Goal: Information Seeking & Learning: Learn about a topic

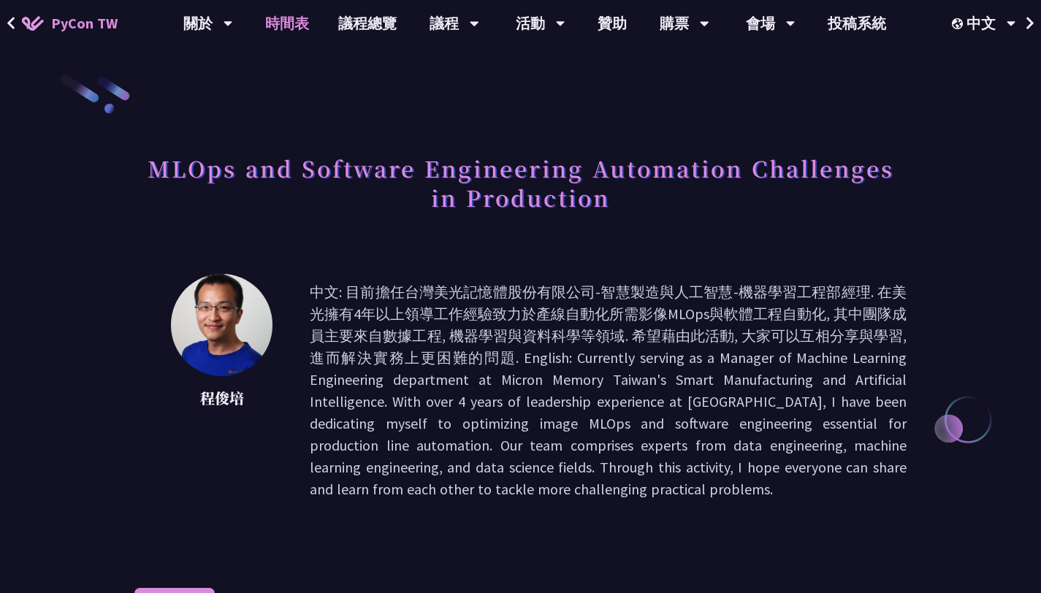
click at [296, 24] on link "時間表" at bounding box center [287, 23] width 73 height 47
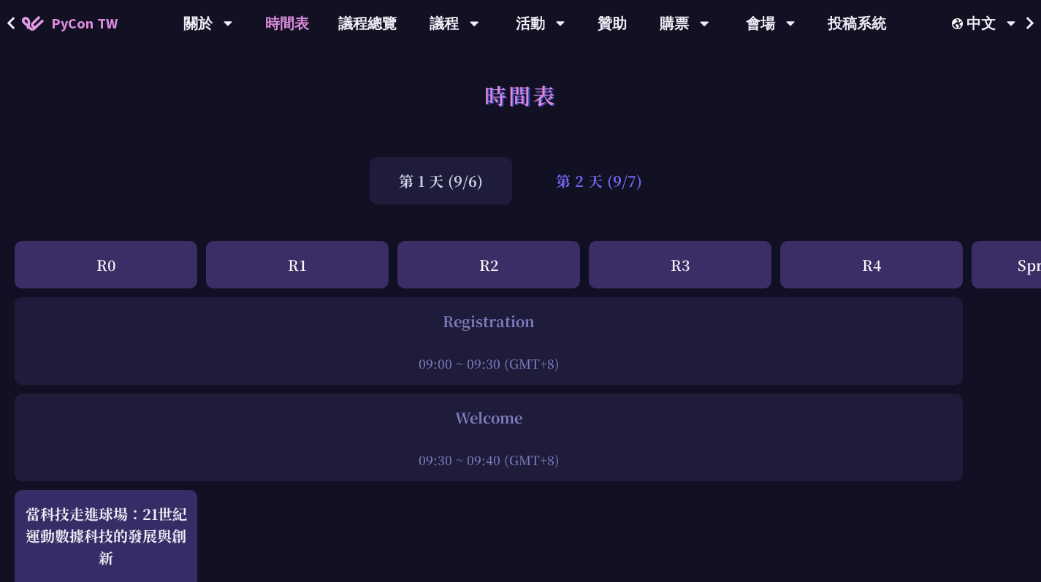
click at [588, 198] on div "第 2 天 (9/7)" at bounding box center [599, 180] width 145 height 47
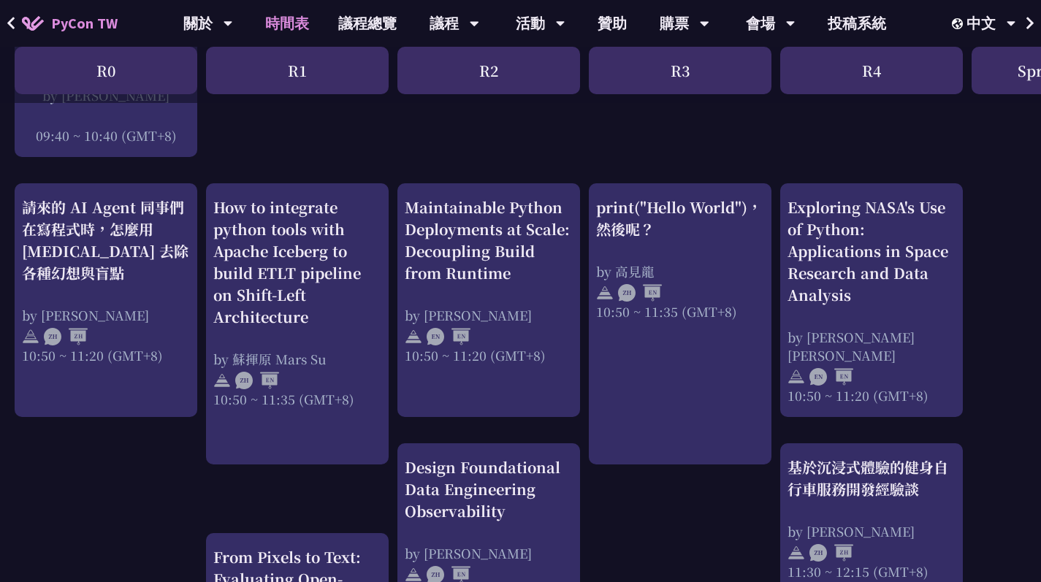
scroll to position [499, 0]
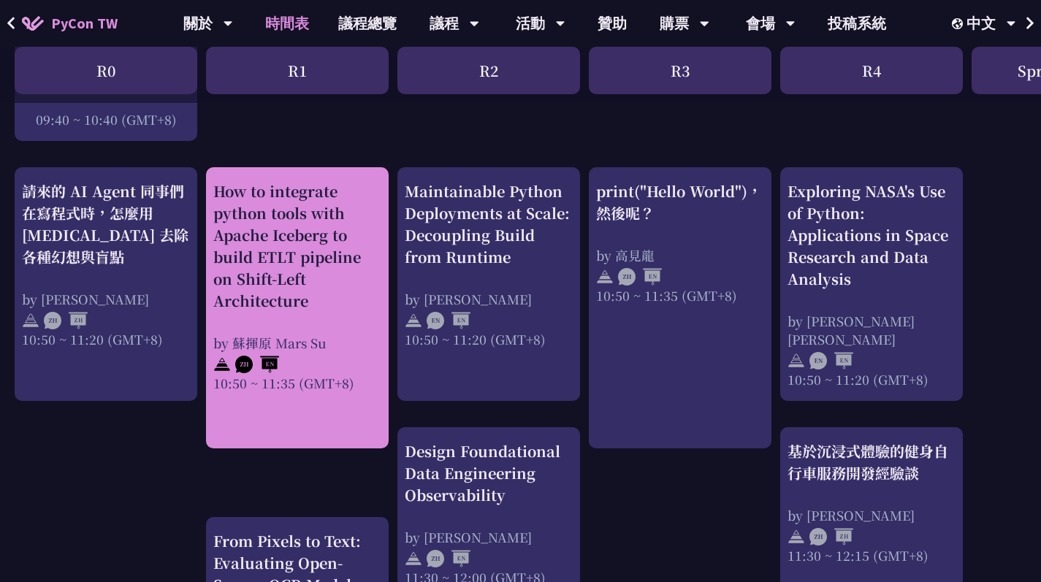
click at [361, 334] on div "by 蘇揮原 Mars Su" at bounding box center [297, 343] width 168 height 18
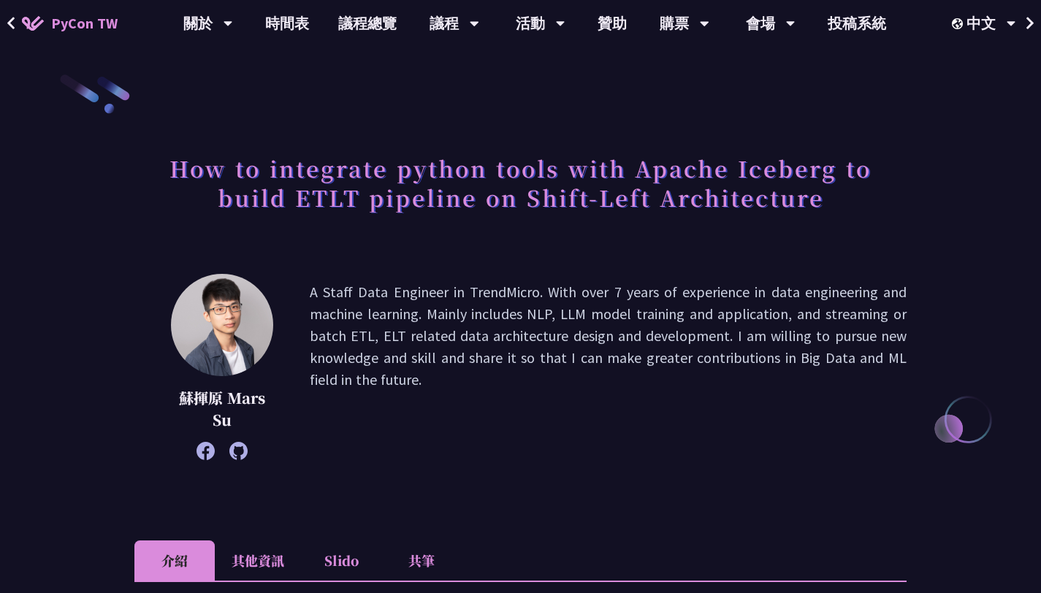
click at [373, 164] on h1 "How to integrate python tools with Apache Iceberg to build ETLT pipeline on Shi…" at bounding box center [520, 182] width 772 height 73
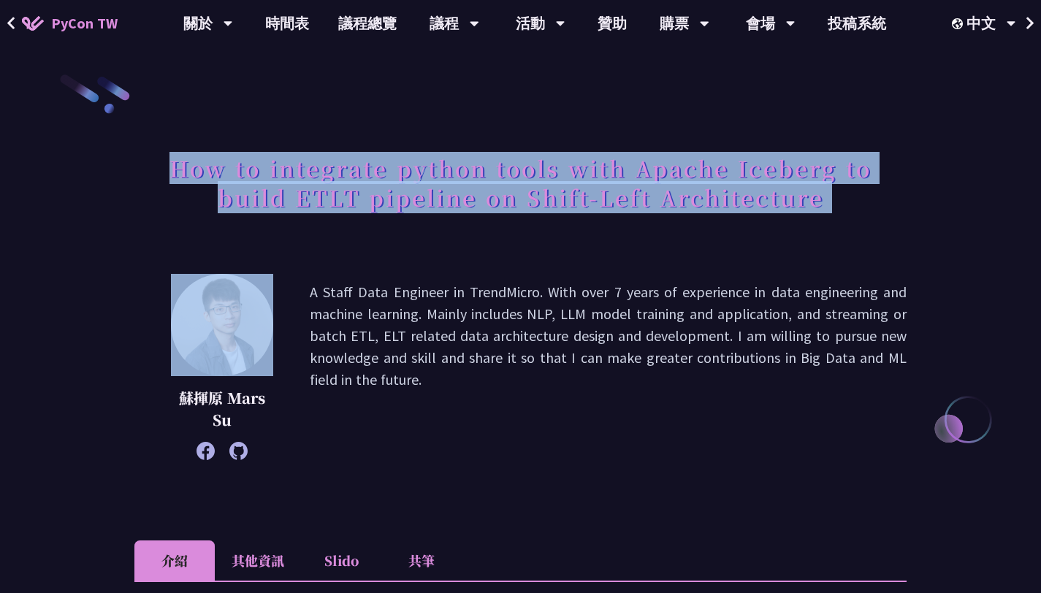
click at [373, 164] on h1 "How to integrate python tools with Apache Iceberg to build ETLT pipeline on Shi…" at bounding box center [520, 182] width 772 height 73
copy div "How to integrate python tools with Apache Iceberg to build ETLT pipeline on Shi…"
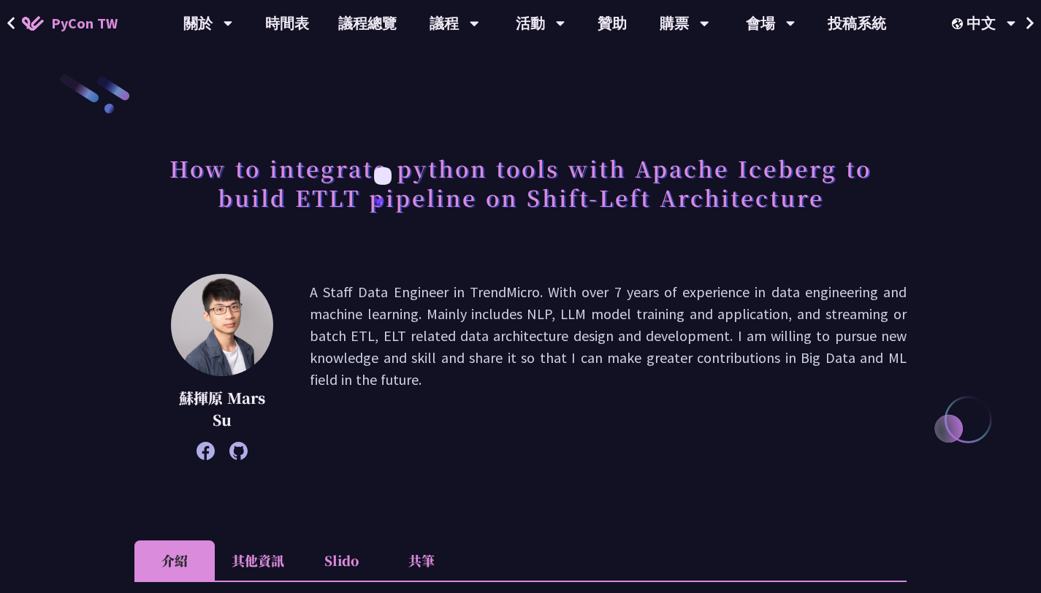
click at [494, 440] on p "A Staff Data Engineer in TrendMicro. With over 7 years of experience in data en…" at bounding box center [608, 367] width 597 height 172
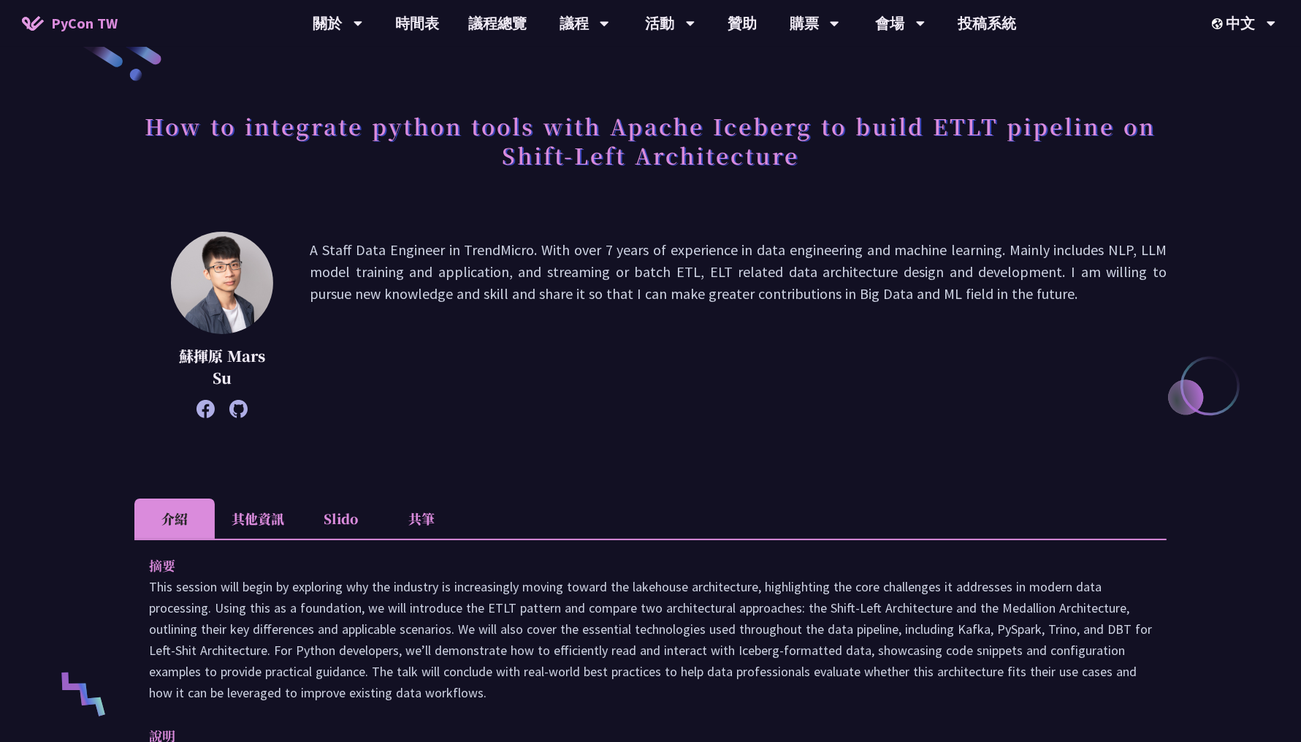
scroll to position [27, 0]
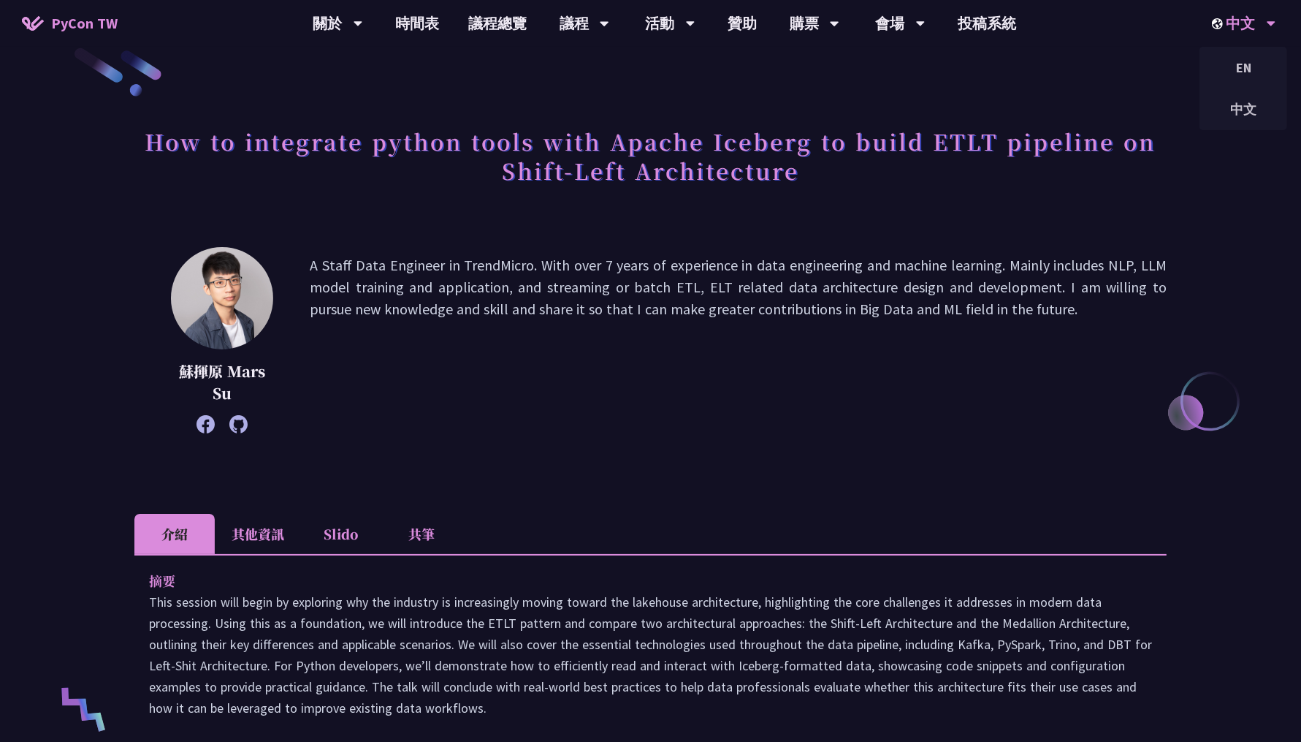
click at [1041, 9] on div "中文" at bounding box center [1244, 23] width 64 height 47
click at [982, 29] on link "投稿系統" at bounding box center [987, 23] width 88 height 47
click at [434, 20] on link "時間表" at bounding box center [417, 23] width 73 height 47
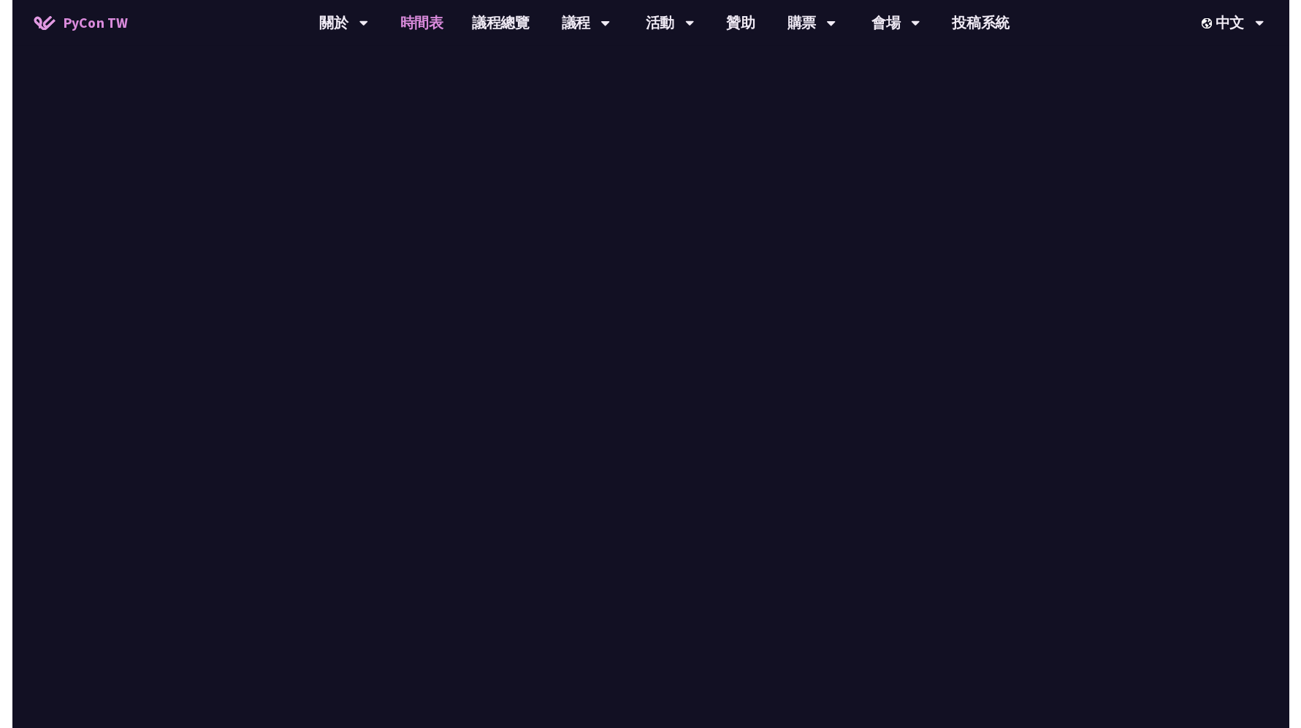
scroll to position [499, 0]
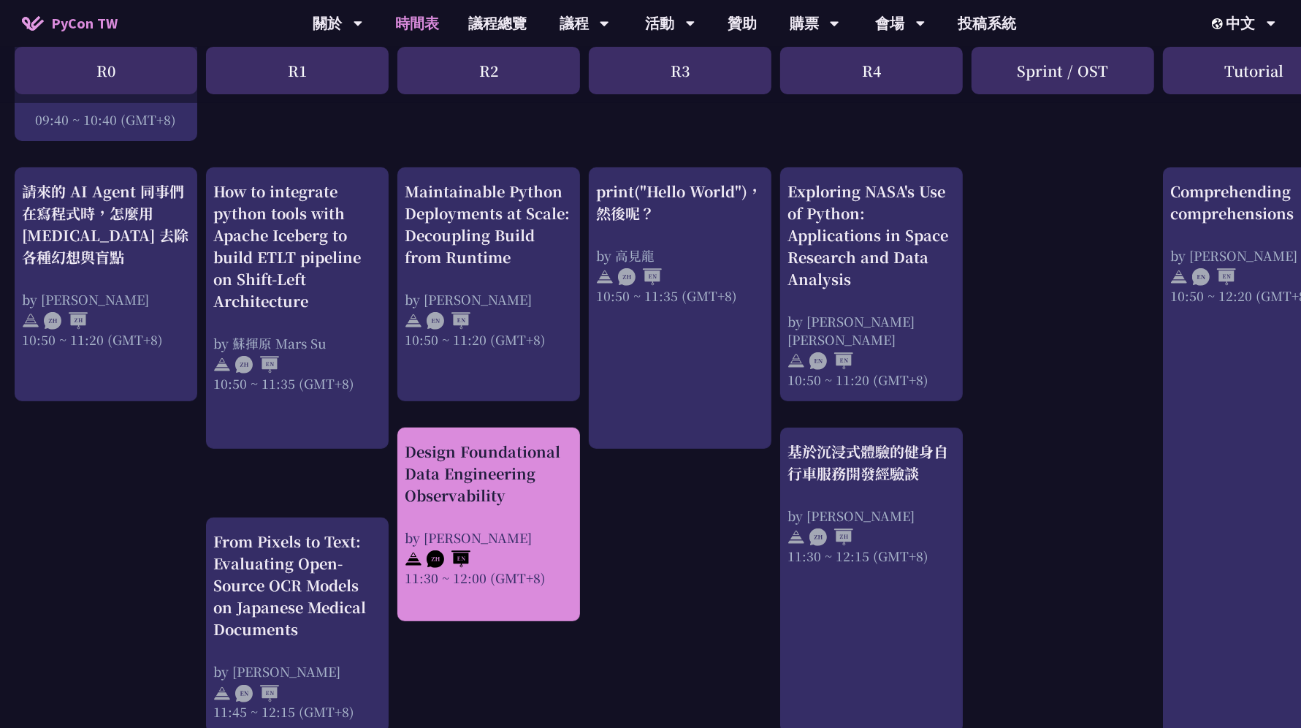
click at [533, 490] on div "Design Foundational Data Engineering Observability" at bounding box center [489, 474] width 168 height 66
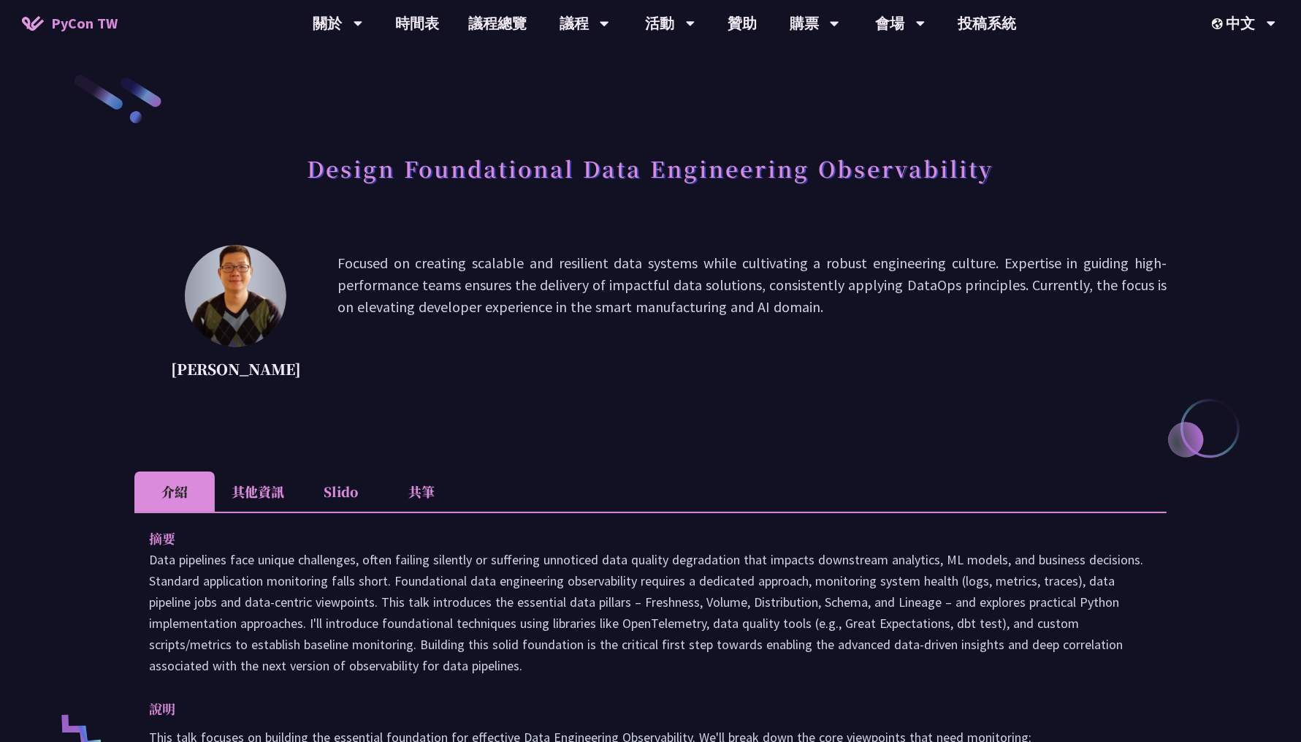
drag, startPoint x: 145, startPoint y: 547, endPoint x: 541, endPoint y: 676, distance: 416.0
click at [541, 593] on div "摘要 說明 This talk focuses on building the essential foundation for effective Data…" at bounding box center [650, 754] width 1033 height 484
copy div "摘要 Data pipelines face unique challenges, often failing silently or suffering u…"
click at [645, 175] on h1 "Design Foundational Data Engineering Observability" at bounding box center [651, 168] width 687 height 44
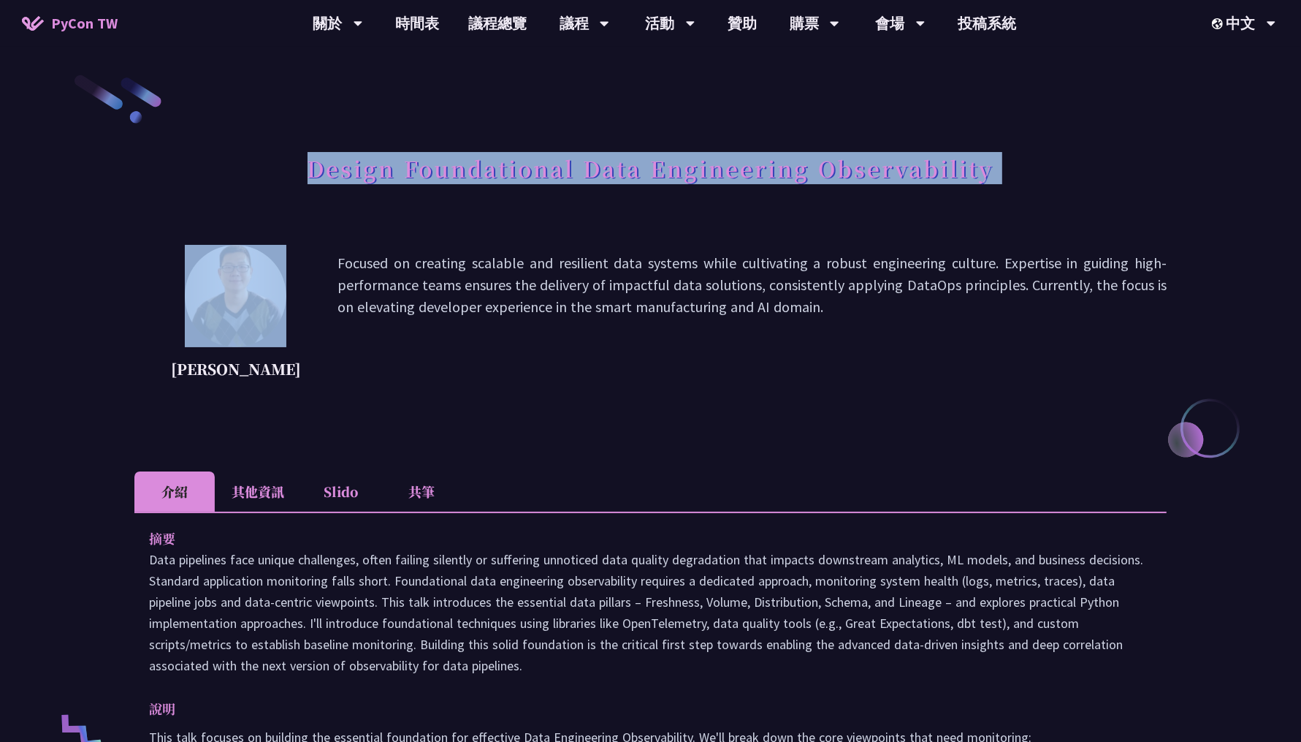
click at [645, 175] on h1 "Design Foundational Data Engineering Observability" at bounding box center [651, 168] width 687 height 44
copy div "Design Foundational Data Engineering Observability"
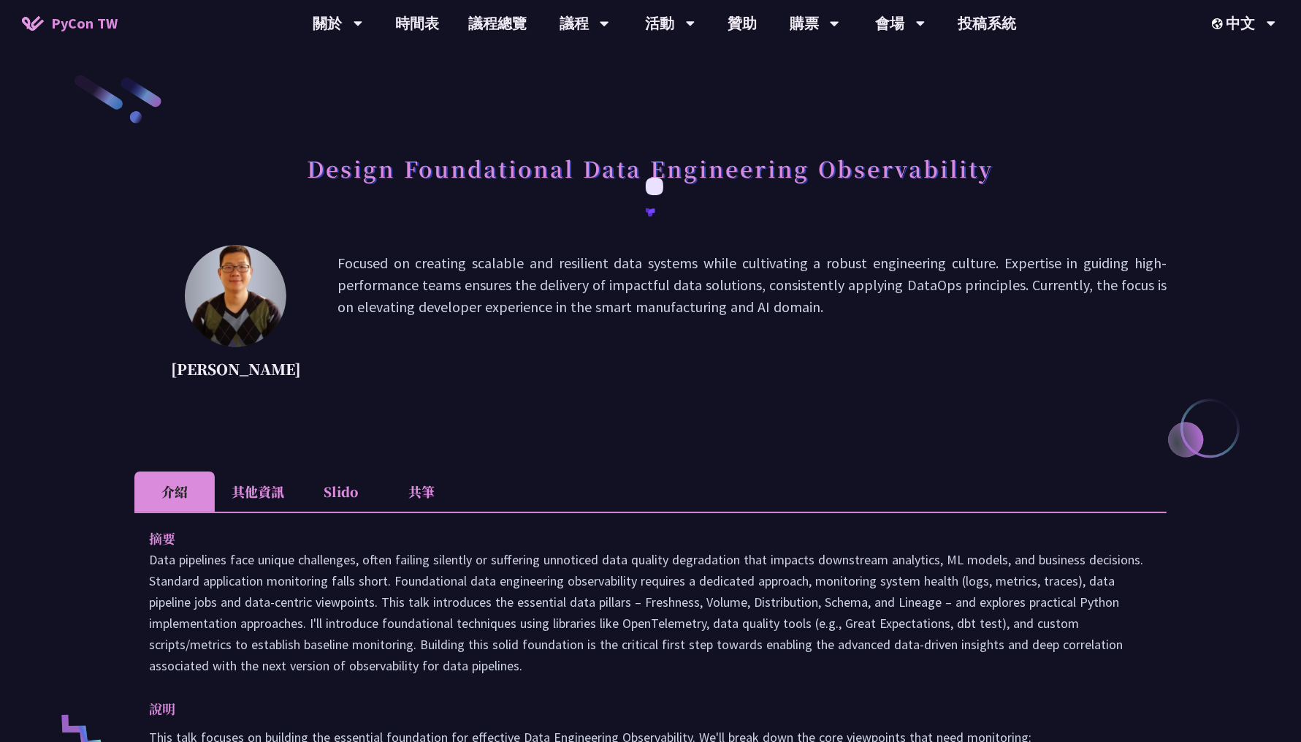
click at [340, 501] on li "Slido" at bounding box center [341, 491] width 80 height 40
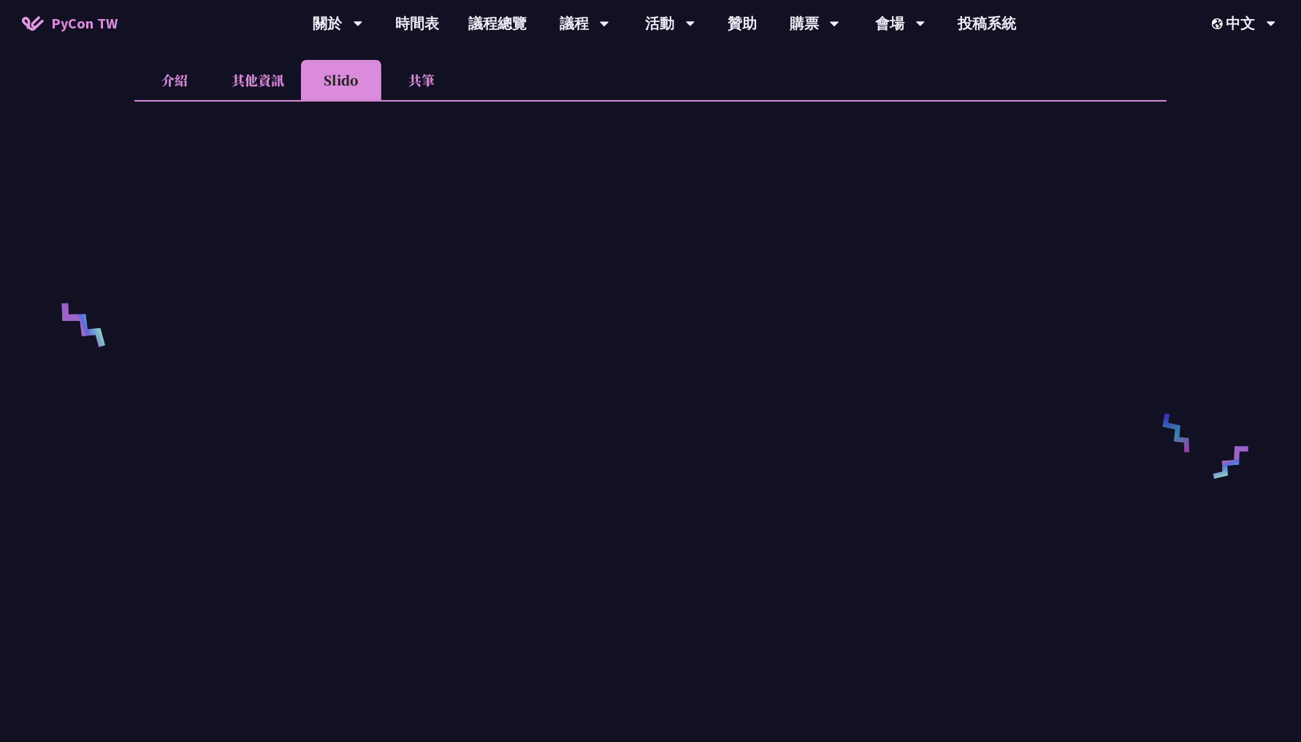
scroll to position [400, 0]
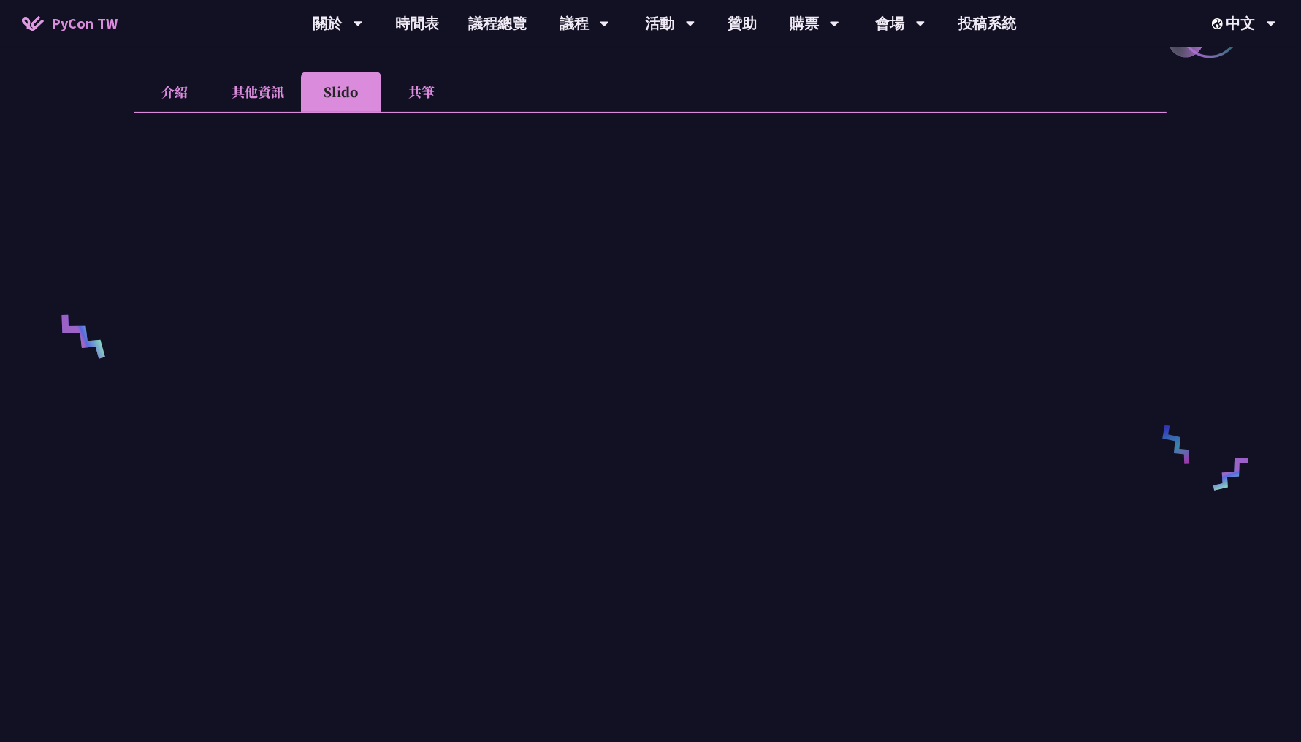
click at [416, 98] on li "共筆" at bounding box center [421, 92] width 80 height 40
click at [335, 98] on li "Slido" at bounding box center [341, 92] width 80 height 40
click at [401, 102] on li "共筆" at bounding box center [421, 92] width 80 height 40
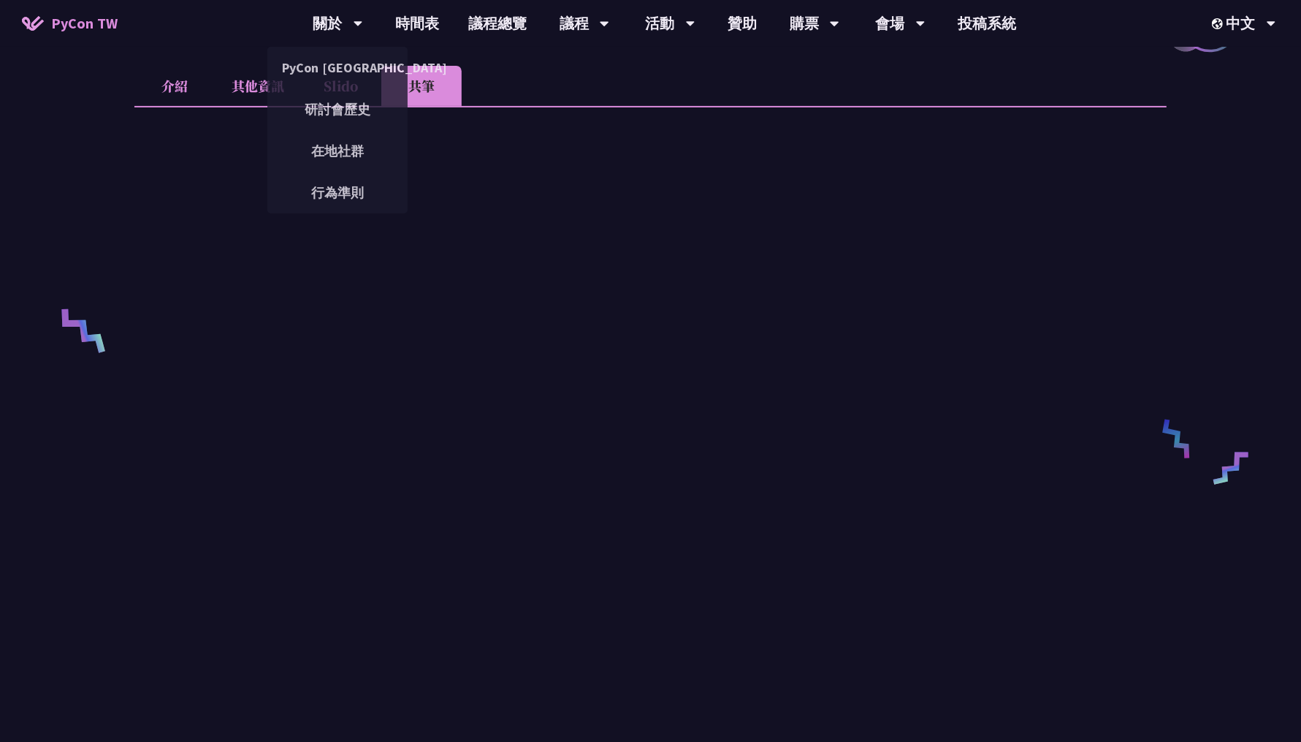
click at [187, 88] on li "介紹" at bounding box center [174, 86] width 80 height 40
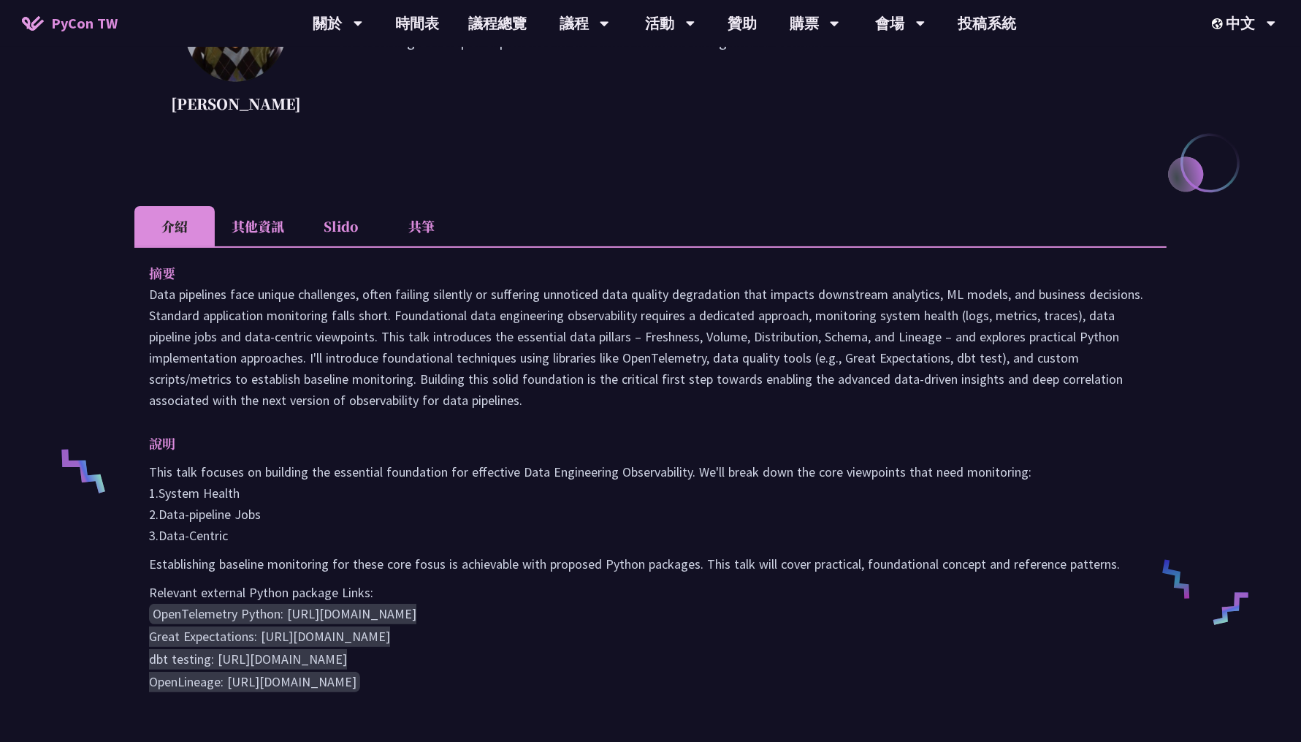
scroll to position [465, 0]
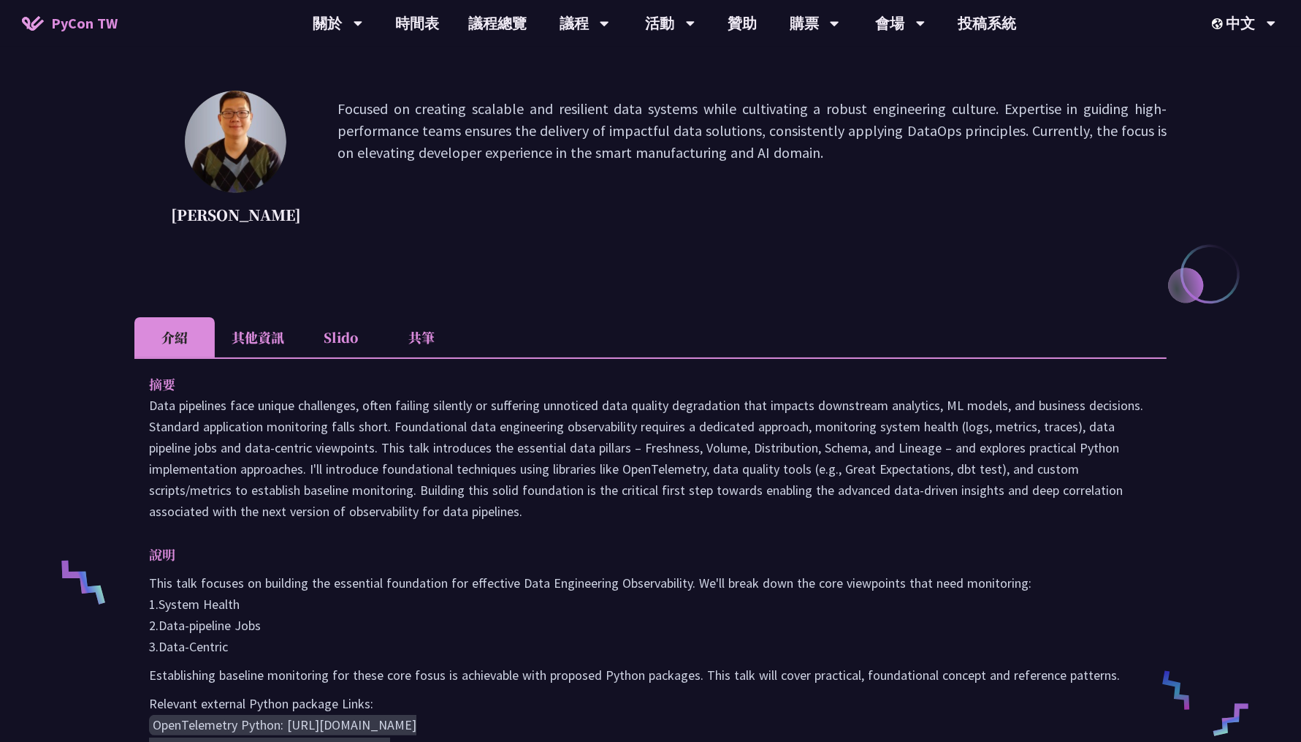
scroll to position [134, 0]
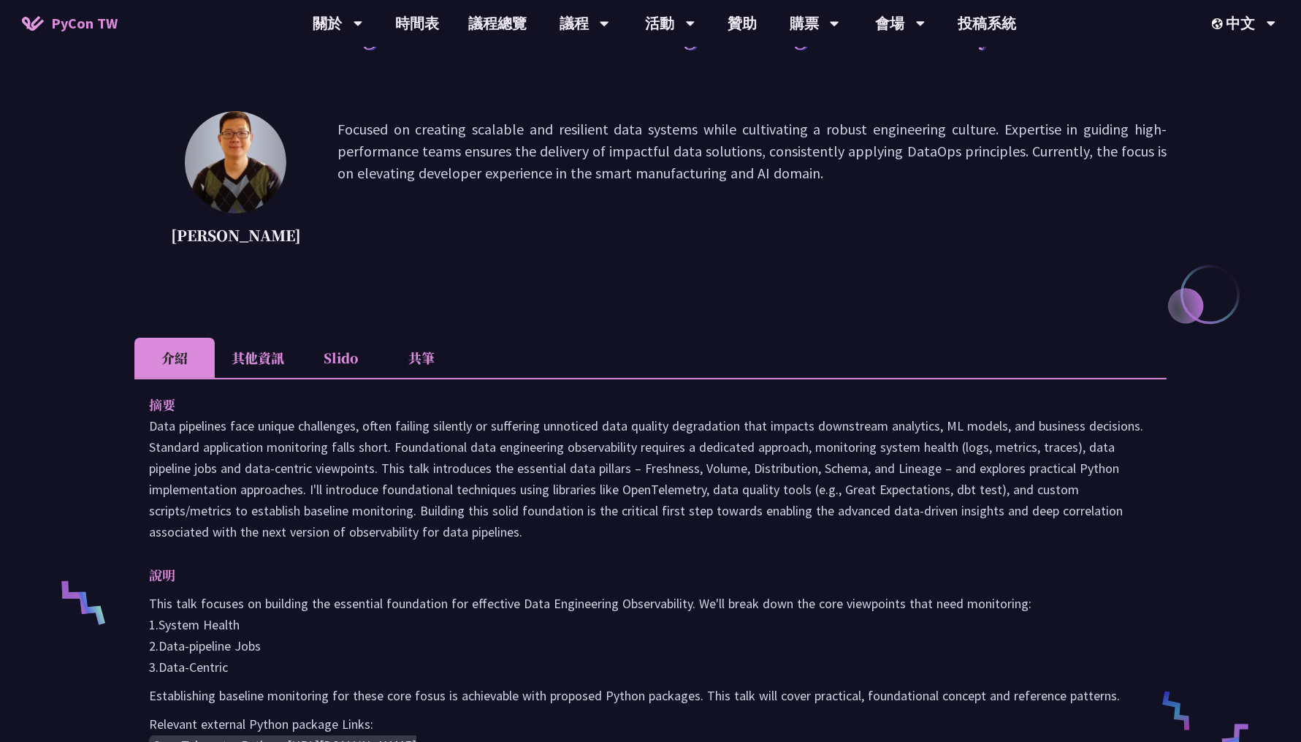
click at [278, 361] on li "其他資訊" at bounding box center [258, 358] width 86 height 40
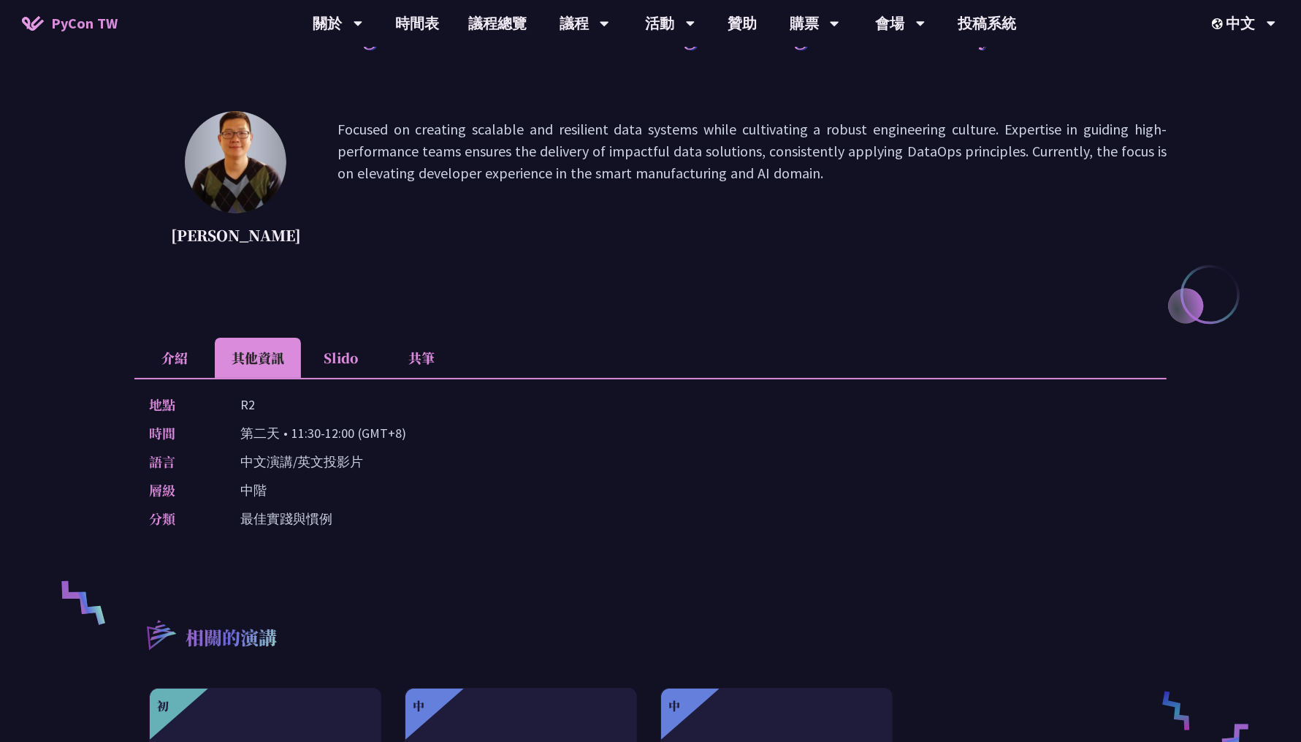
click at [176, 352] on li "介紹" at bounding box center [174, 358] width 80 height 40
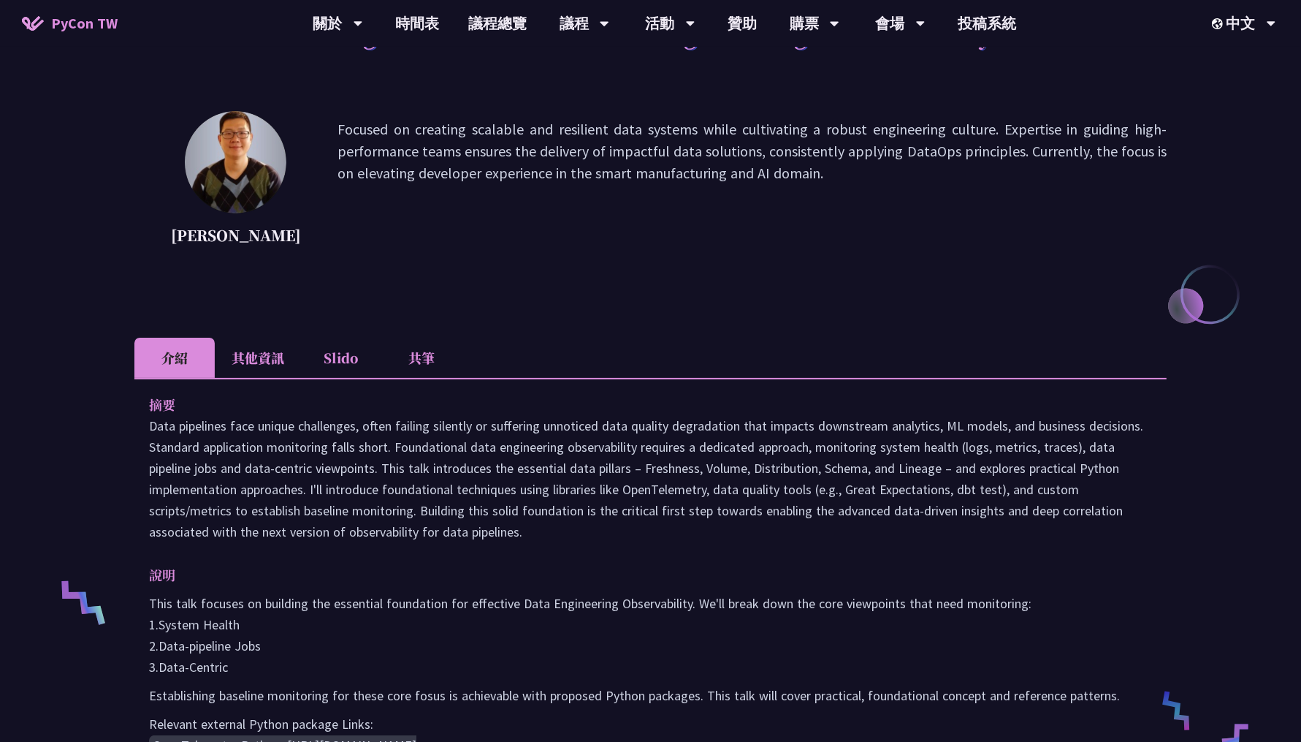
click at [335, 361] on li "Slido" at bounding box center [341, 358] width 80 height 40
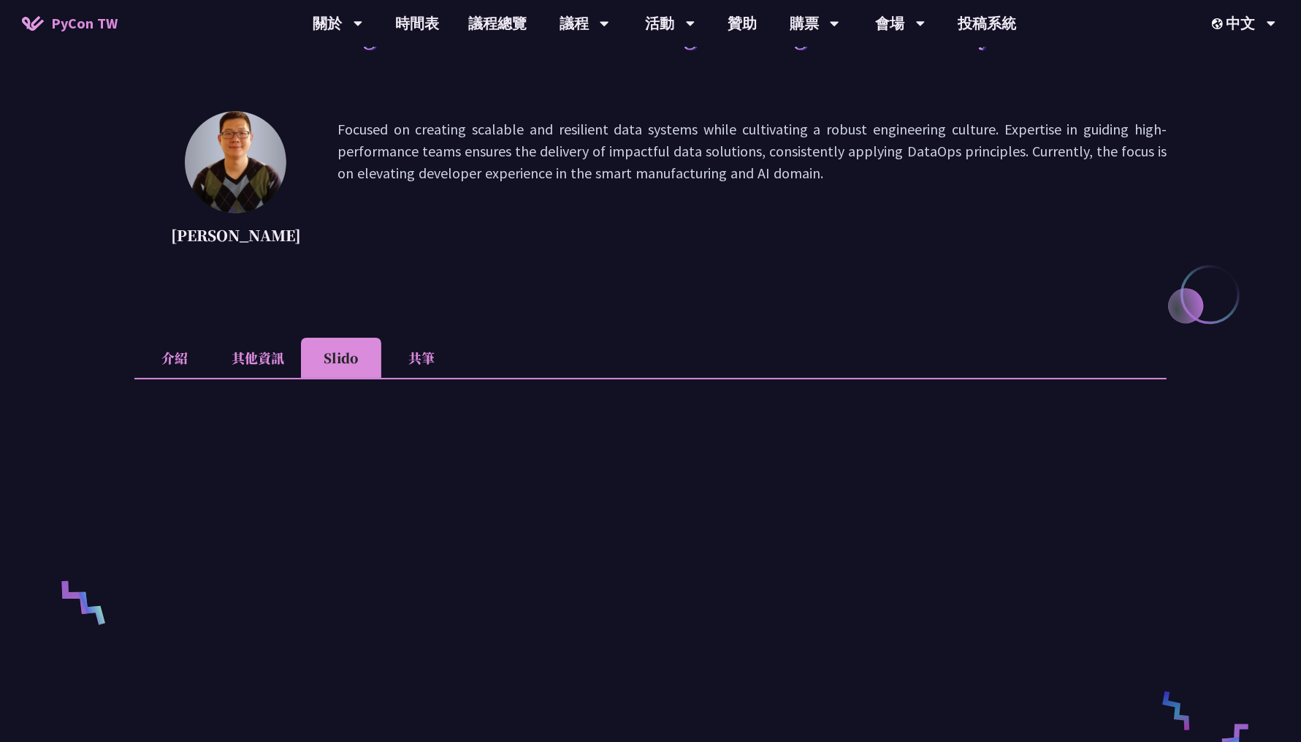
click at [251, 357] on li "其他資訊" at bounding box center [258, 358] width 86 height 40
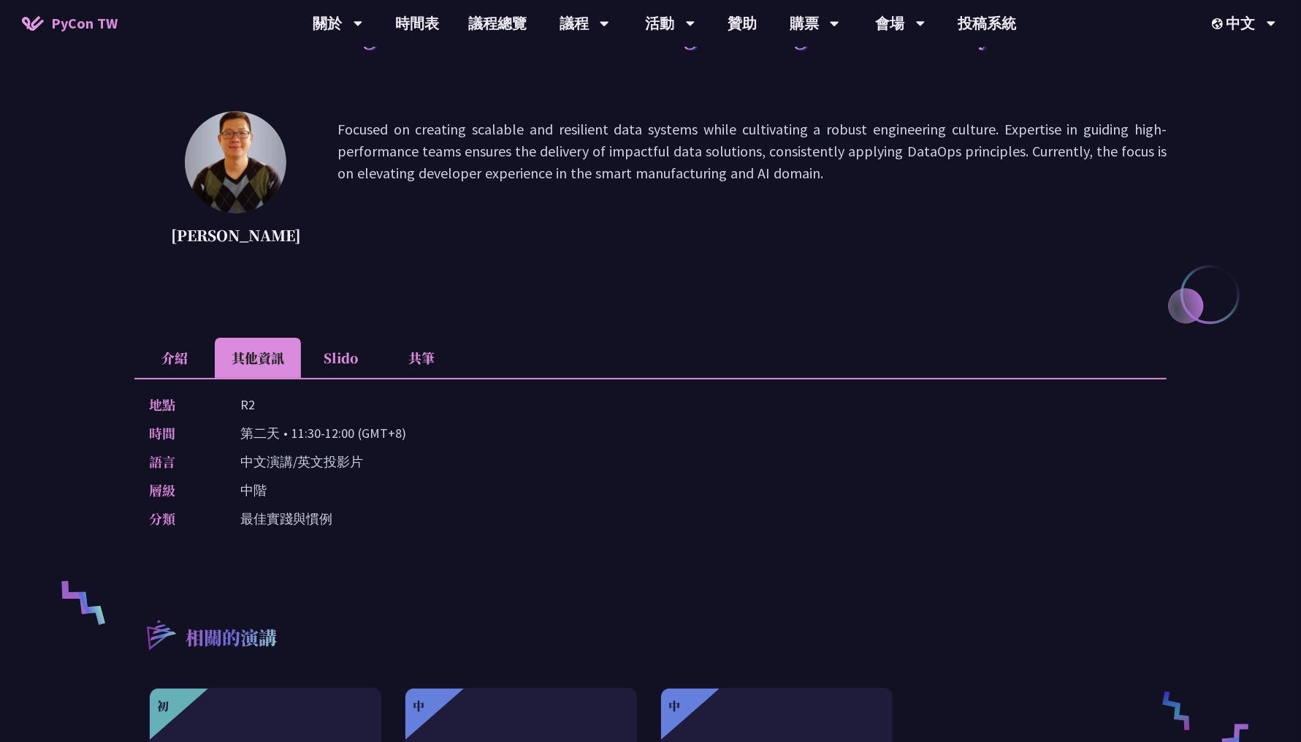
click at [330, 357] on li "Slido" at bounding box center [341, 358] width 80 height 40
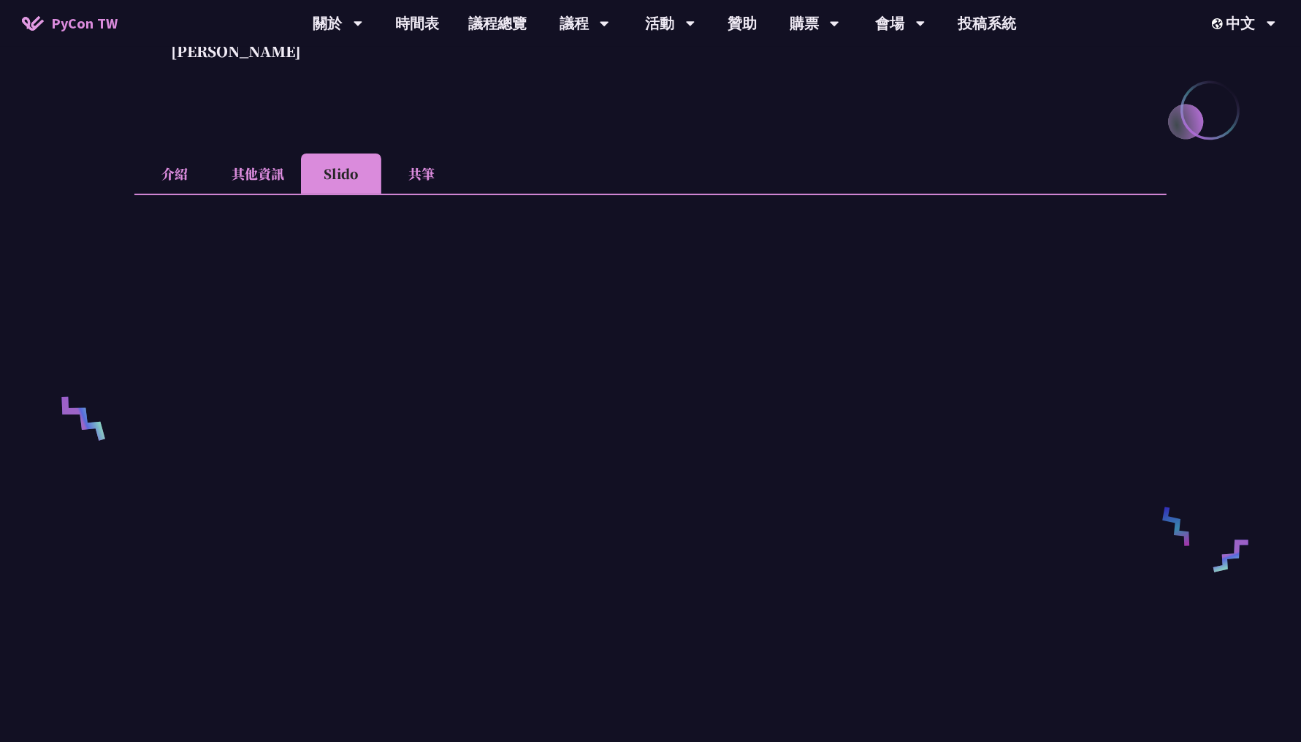
scroll to position [304, 0]
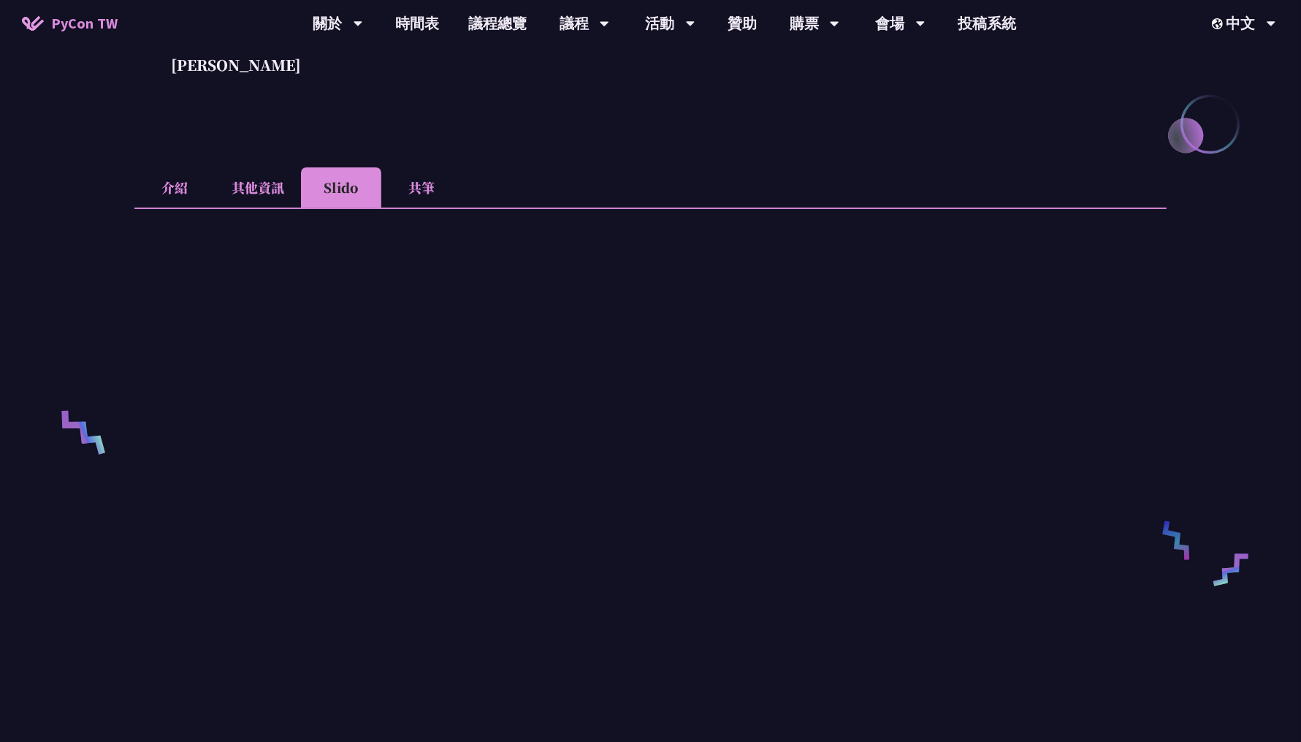
click at [406, 203] on li "共筆" at bounding box center [421, 187] width 80 height 40
click at [348, 195] on li "Slido" at bounding box center [341, 187] width 80 height 40
click at [262, 191] on li "其他資訊" at bounding box center [258, 187] width 86 height 40
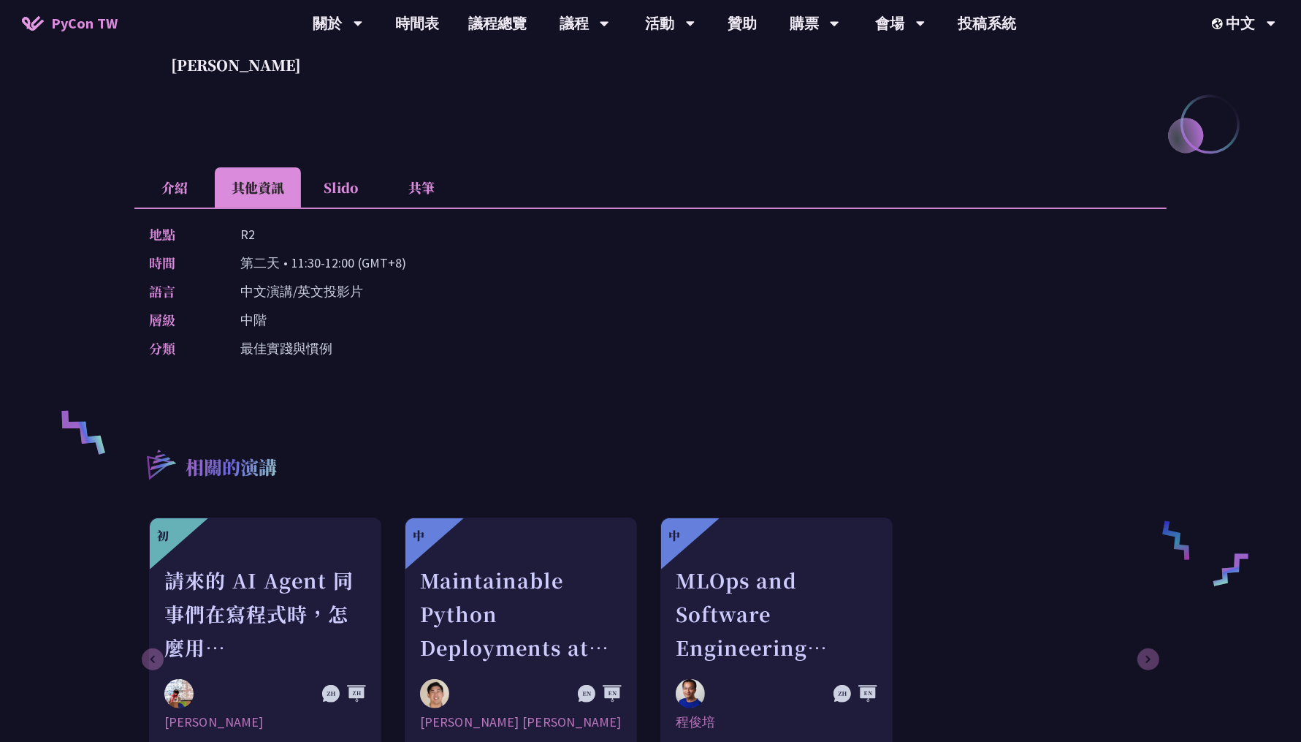
click at [180, 192] on li "介紹" at bounding box center [174, 187] width 80 height 40
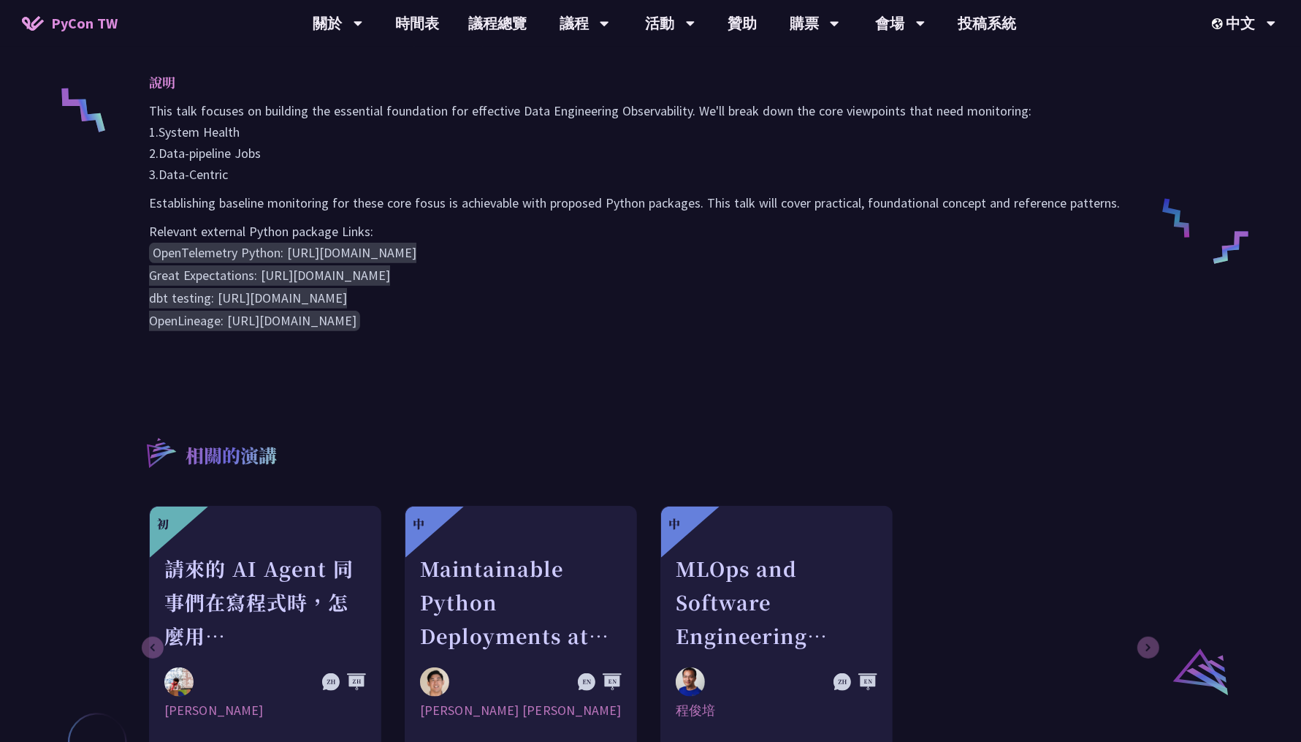
scroll to position [655, 0]
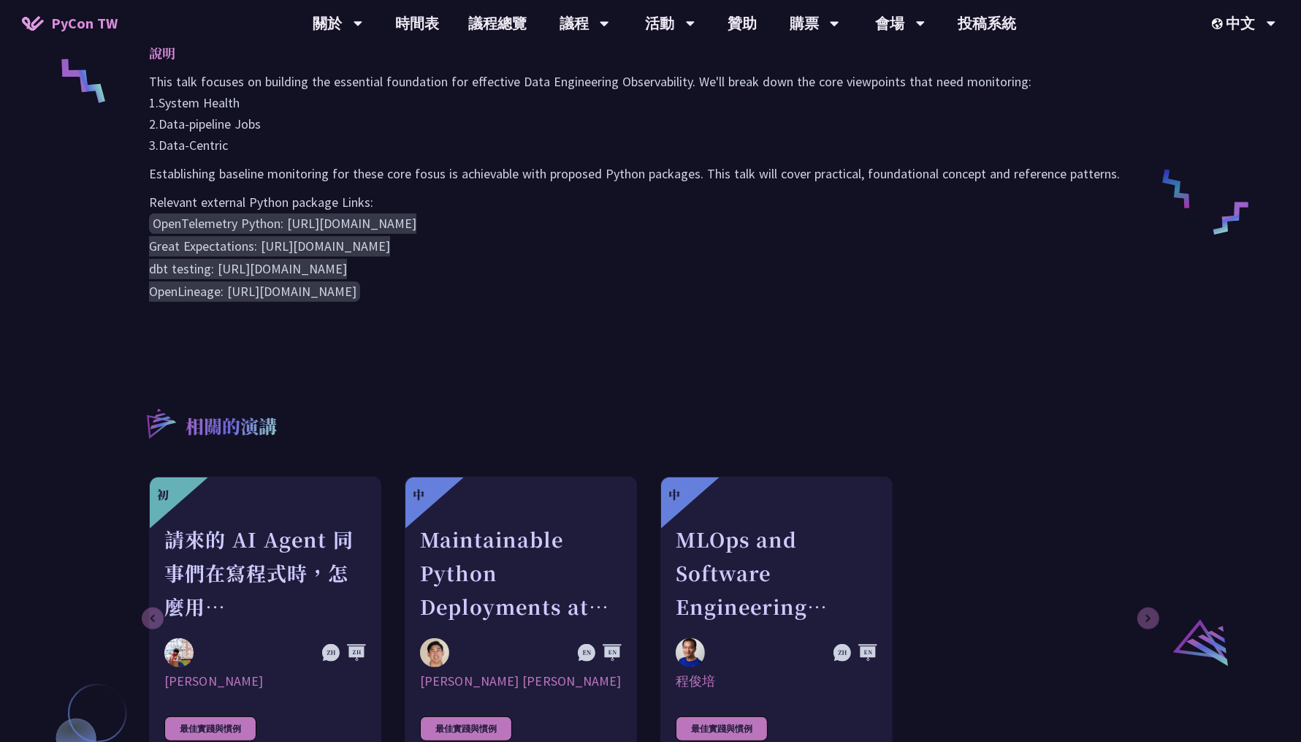
click at [305, 303] on div "摘要 說明 This talk focuses on building the essential foundation for effective Data…" at bounding box center [650, 98] width 1033 height 484
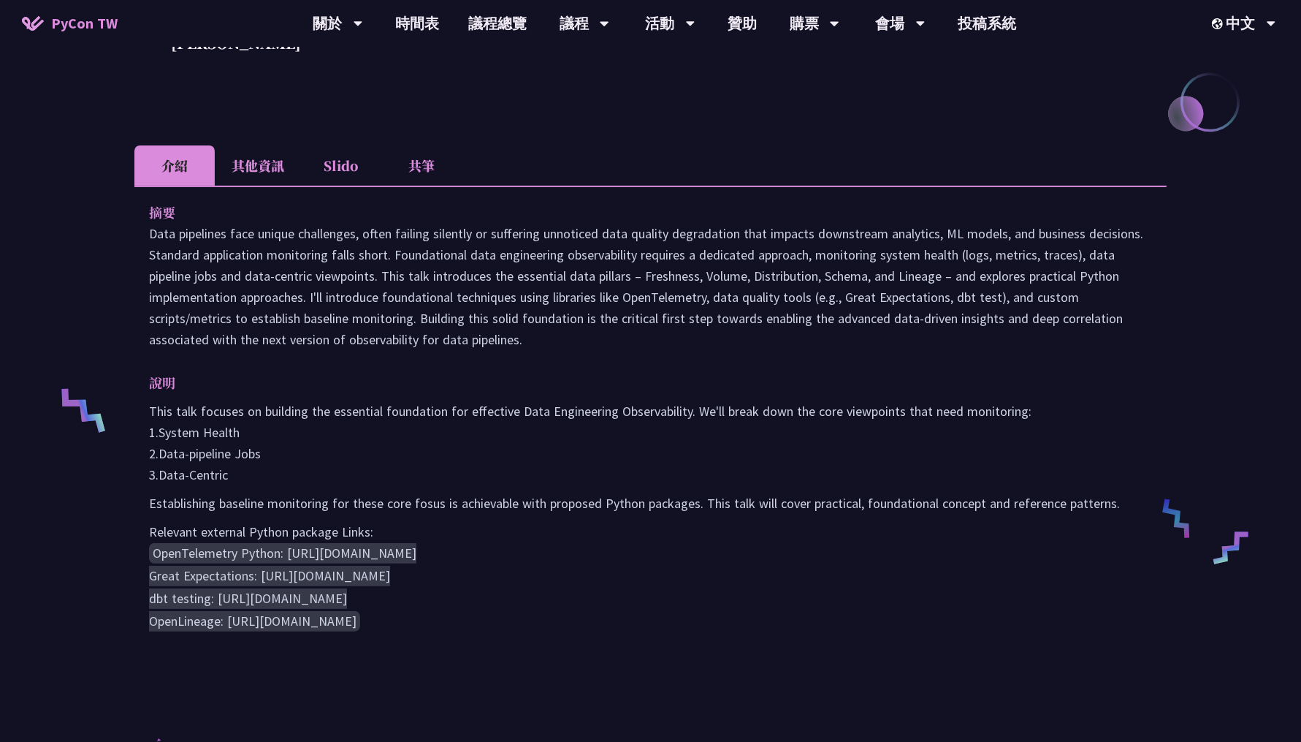
scroll to position [316, 0]
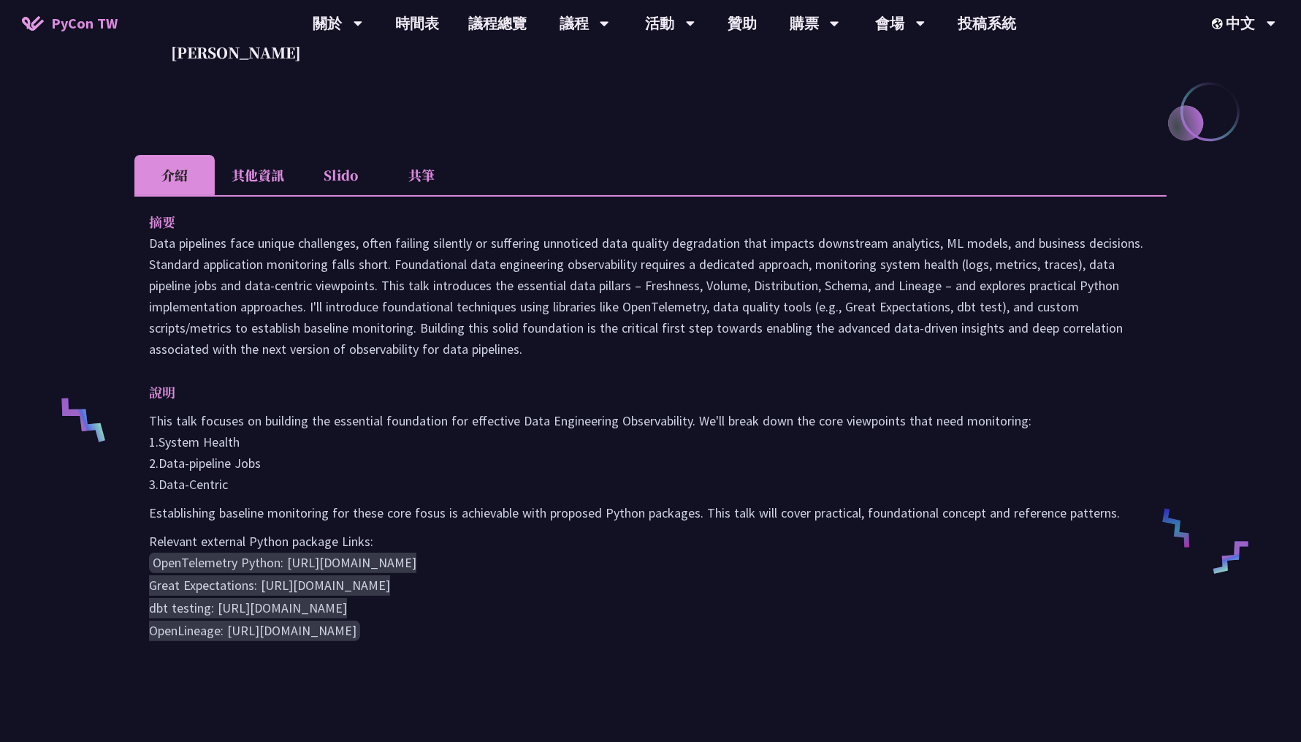
click at [333, 172] on li "Slido" at bounding box center [341, 175] width 80 height 40
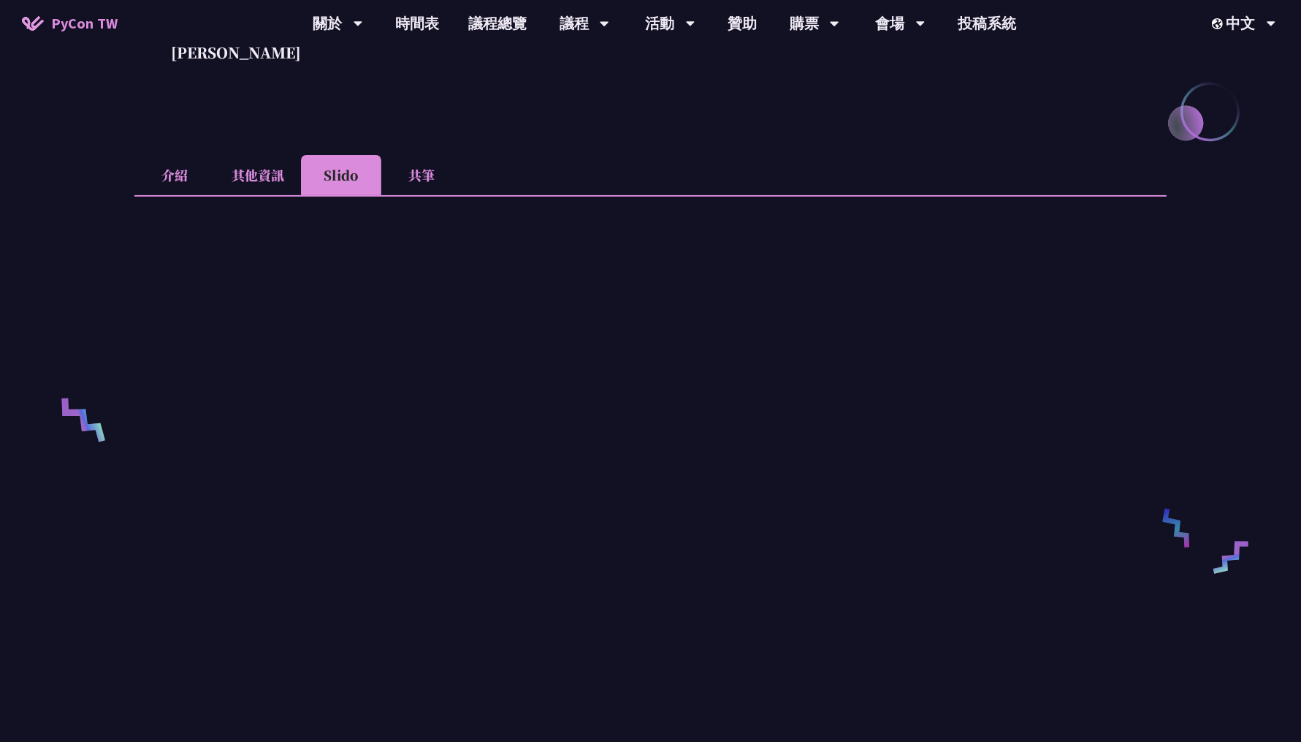
click at [436, 178] on li "共筆" at bounding box center [421, 175] width 80 height 40
click at [340, 189] on li "Slido" at bounding box center [341, 175] width 80 height 40
click at [288, 184] on li "其他資訊" at bounding box center [258, 175] width 86 height 40
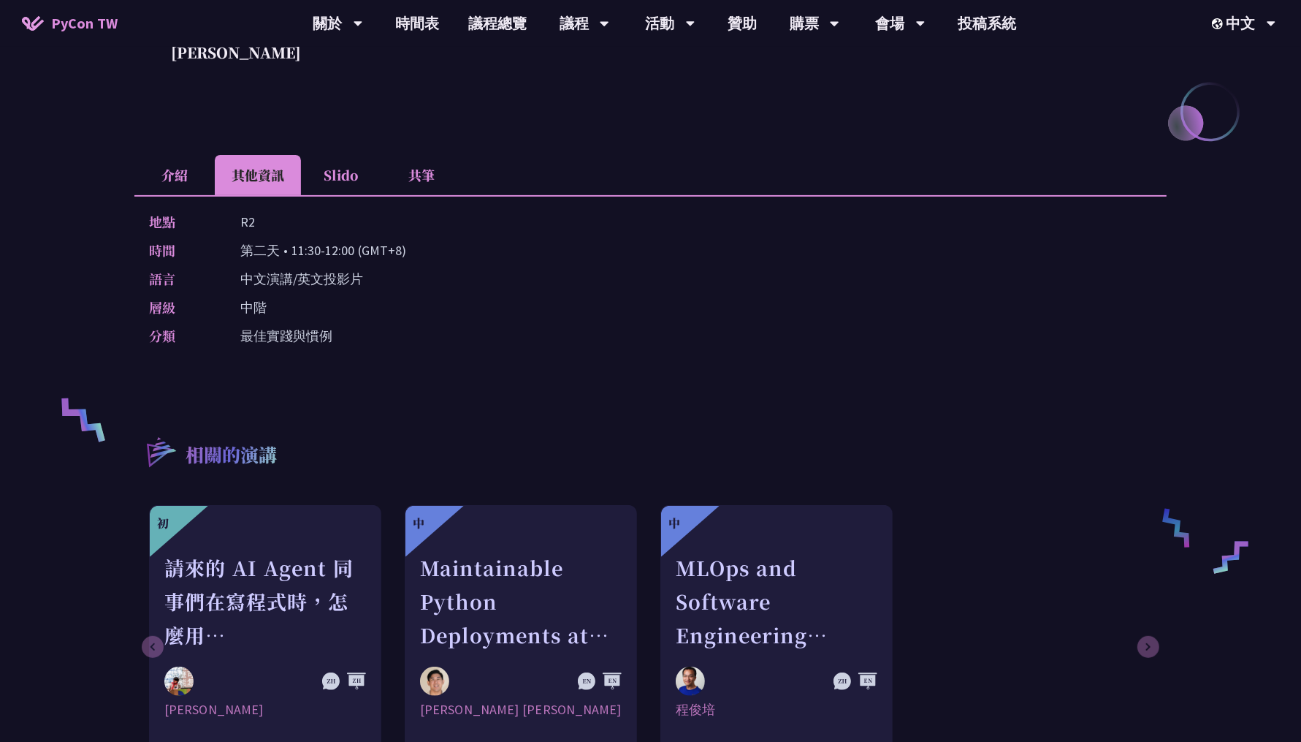
click at [308, 357] on div "地點 R2 時間 第二天 • 11:30-12:00 (GMT+8) 語言 中文演講/英文投影片 層級 中階 分類 最佳實踐與慣例" at bounding box center [650, 281] width 1033 height 173
click at [270, 326] on p "最佳實踐與慣例" at bounding box center [286, 335] width 92 height 21
click at [172, 174] on li "介紹" at bounding box center [174, 175] width 80 height 40
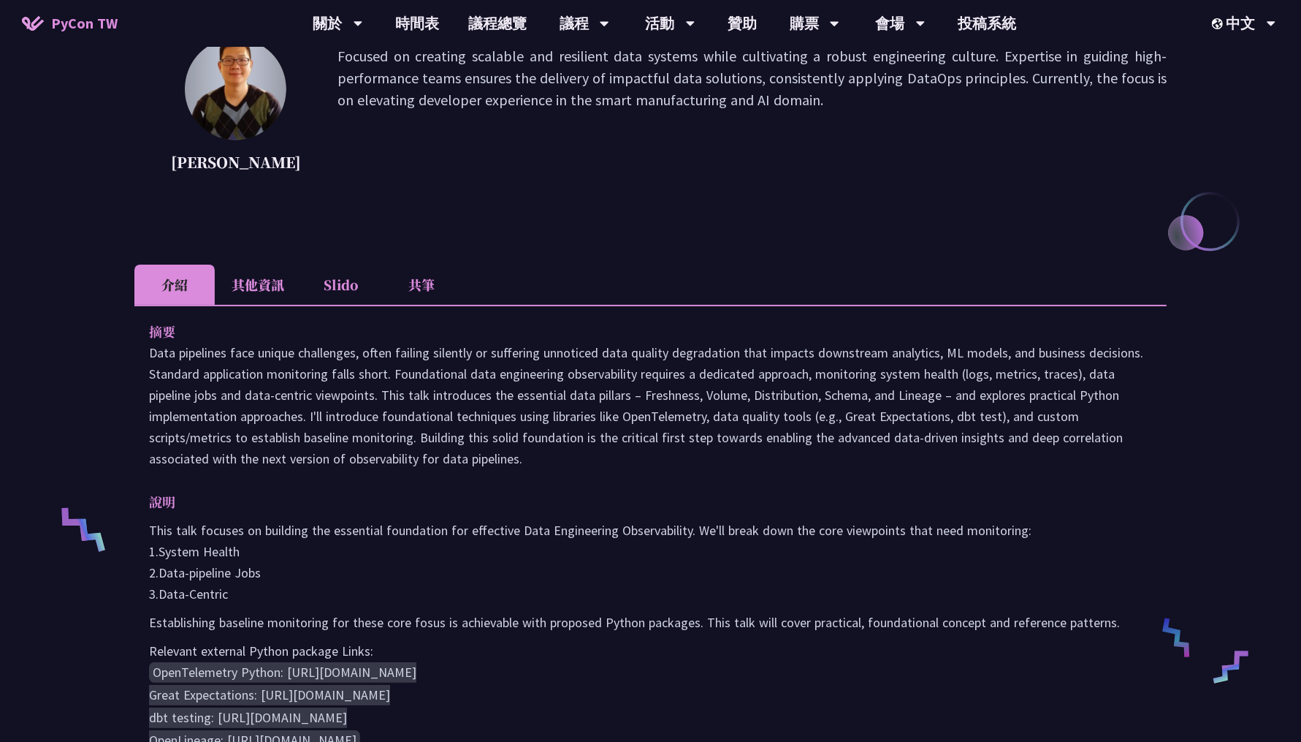
scroll to position [199, 0]
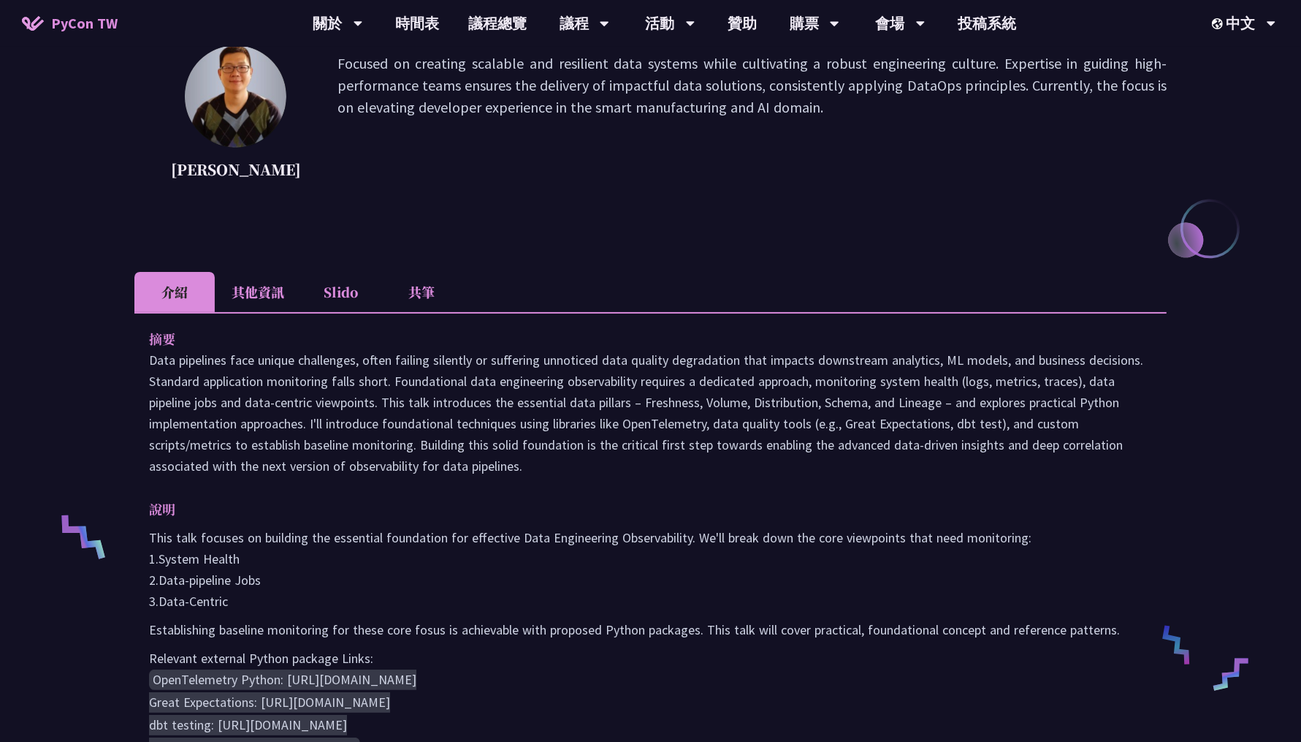
click at [432, 303] on li "共筆" at bounding box center [421, 292] width 80 height 40
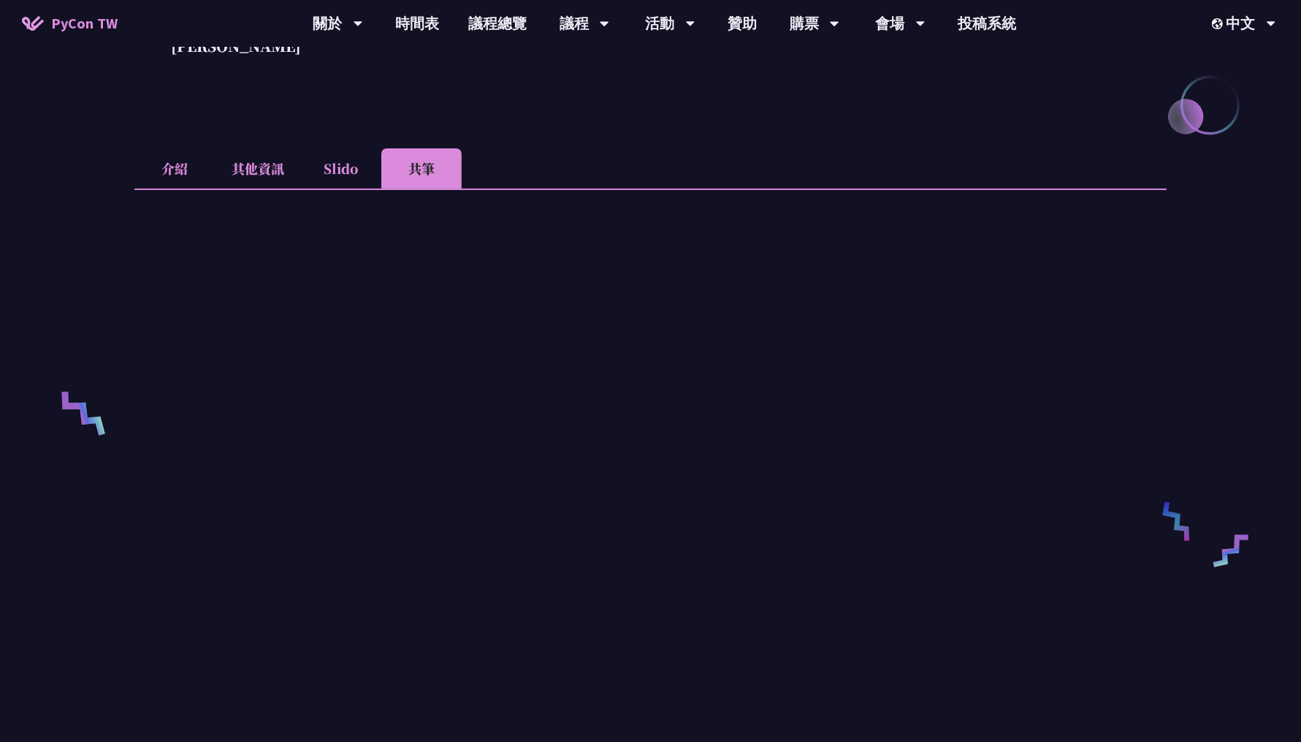
scroll to position [370, 0]
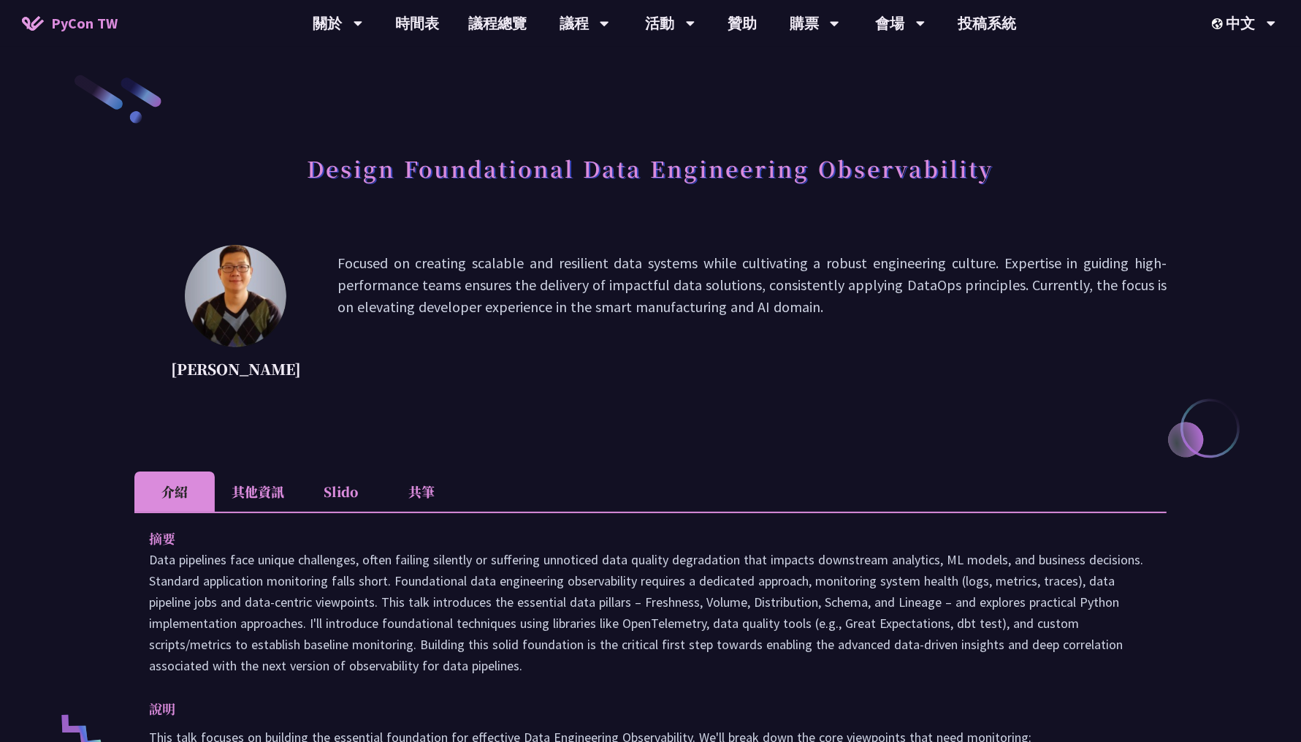
click at [349, 499] on li "Slido" at bounding box center [341, 491] width 80 height 40
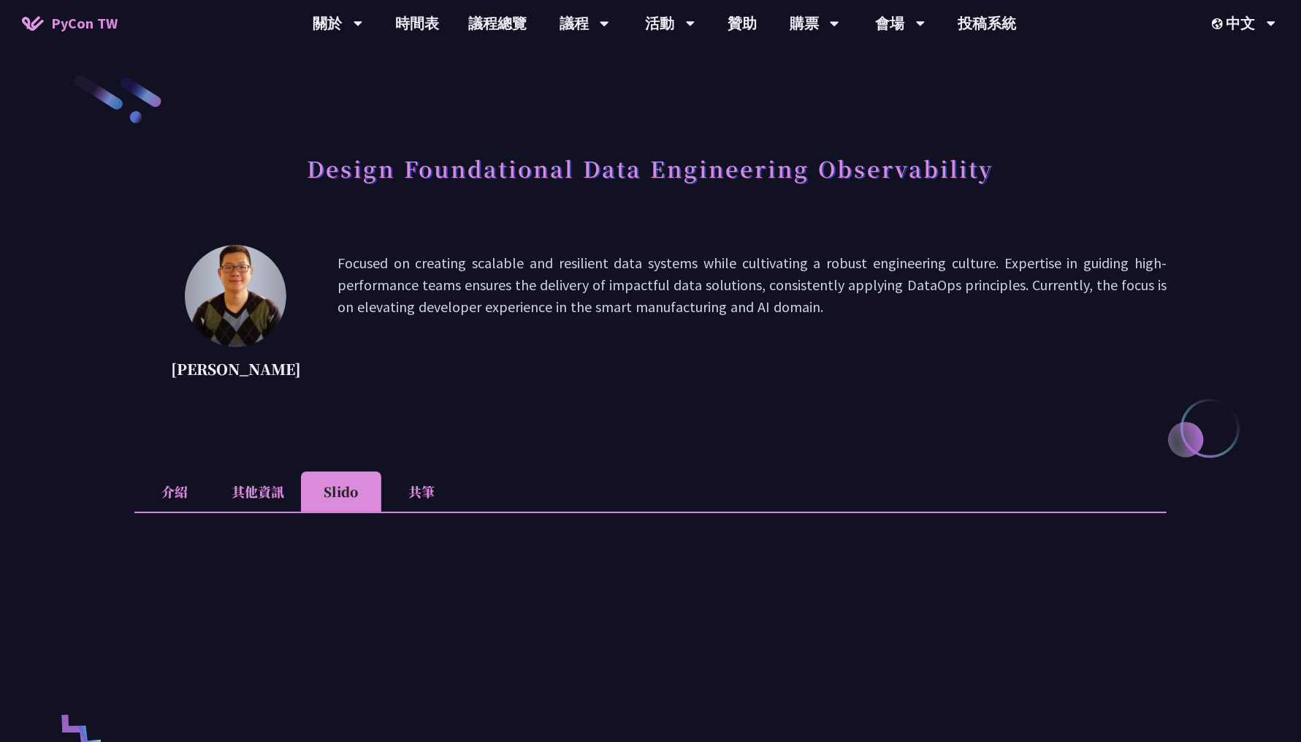
click at [439, 500] on li "共筆" at bounding box center [421, 491] width 80 height 40
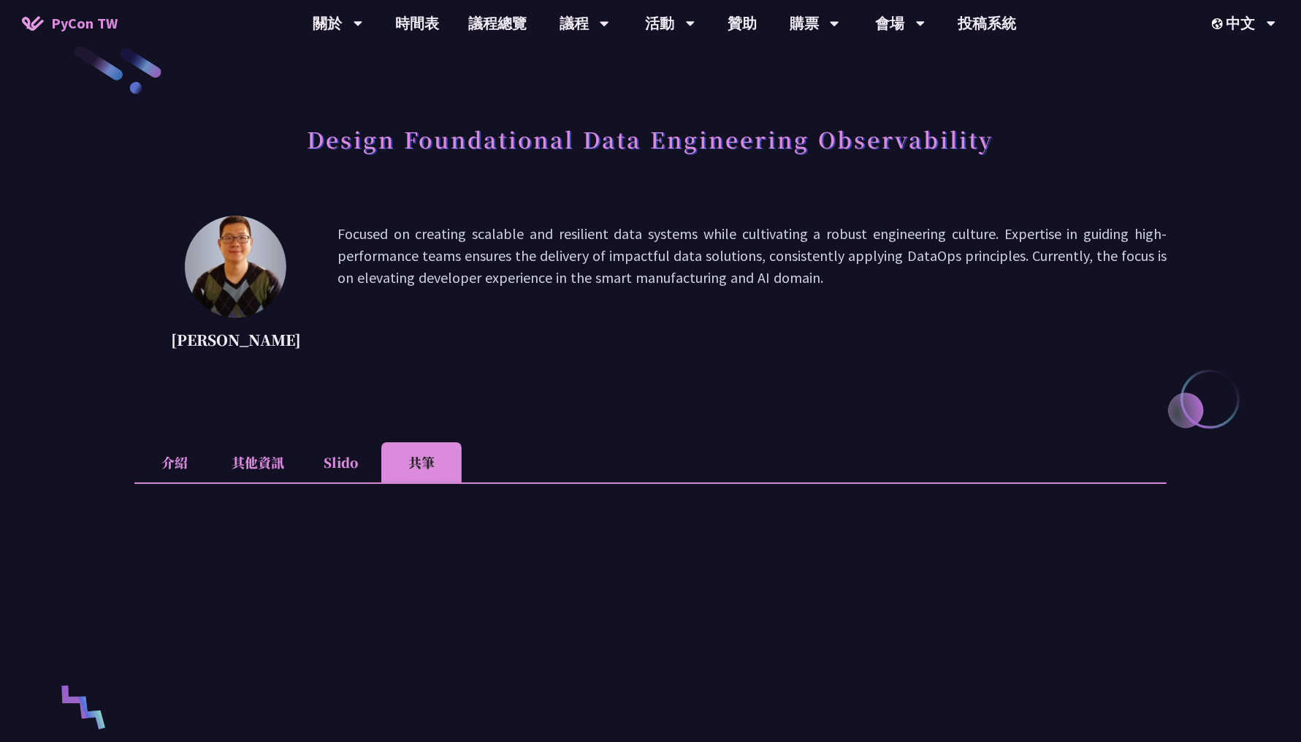
scroll to position [75, 0]
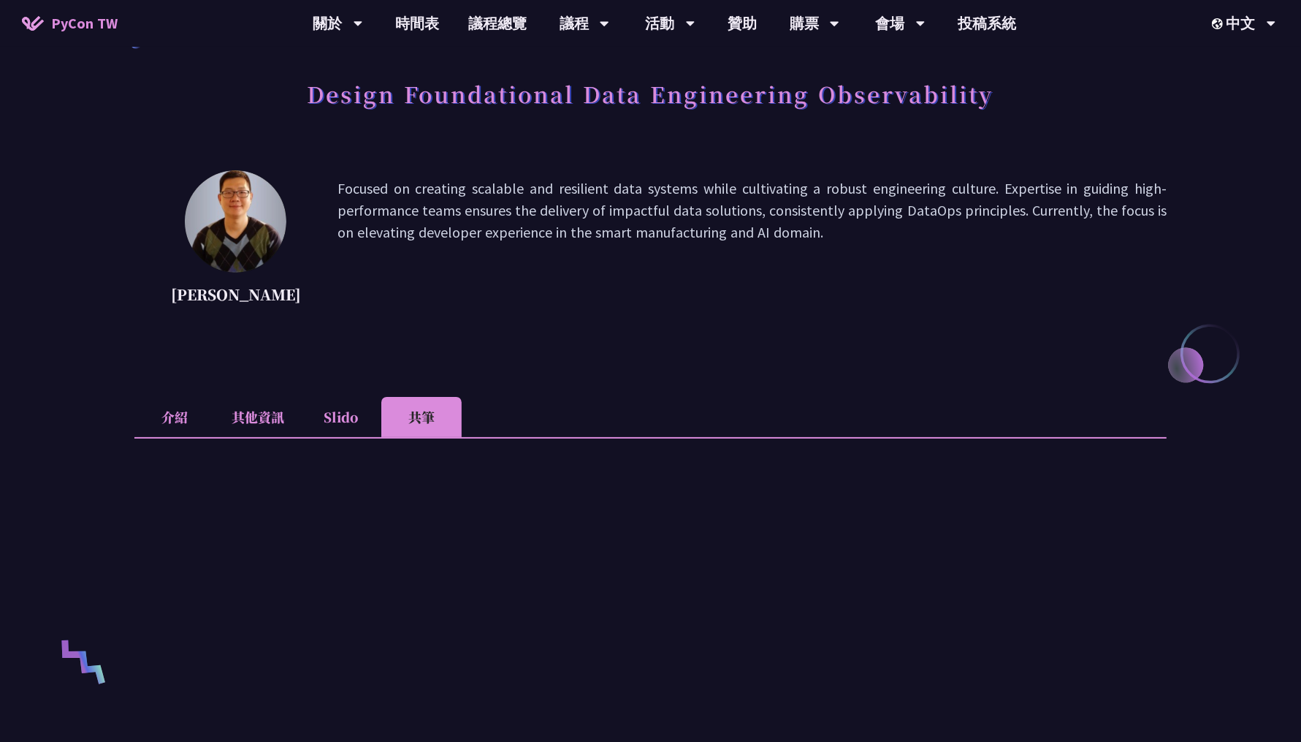
click at [170, 417] on li "介紹" at bounding box center [174, 417] width 80 height 40
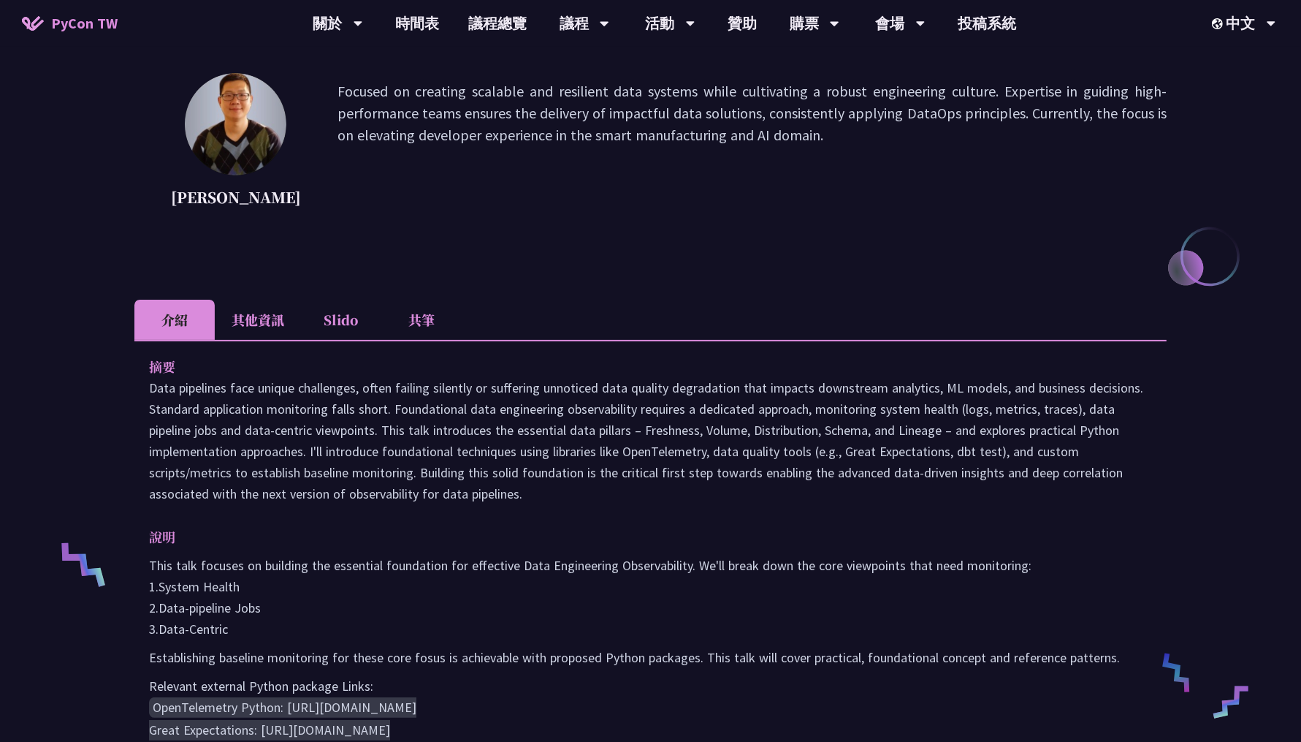
scroll to position [355, 0]
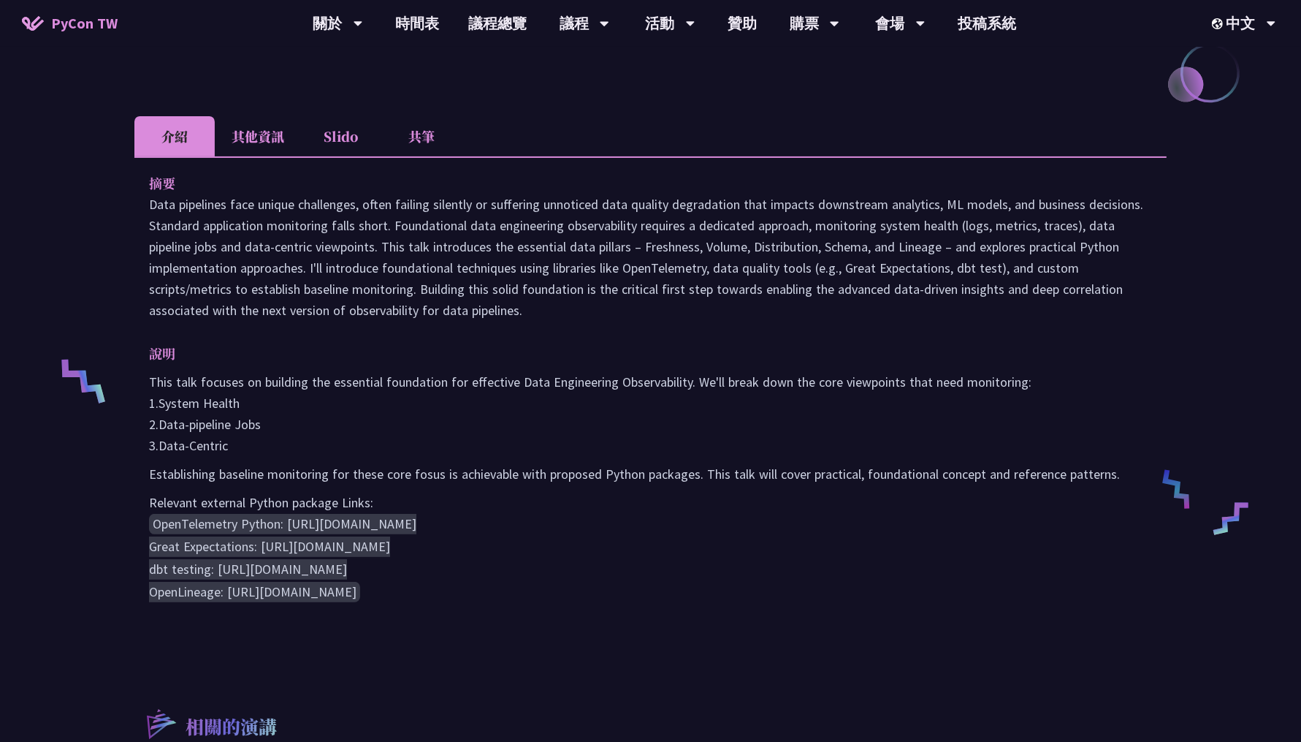
click at [260, 136] on li "其他資訊" at bounding box center [258, 136] width 86 height 40
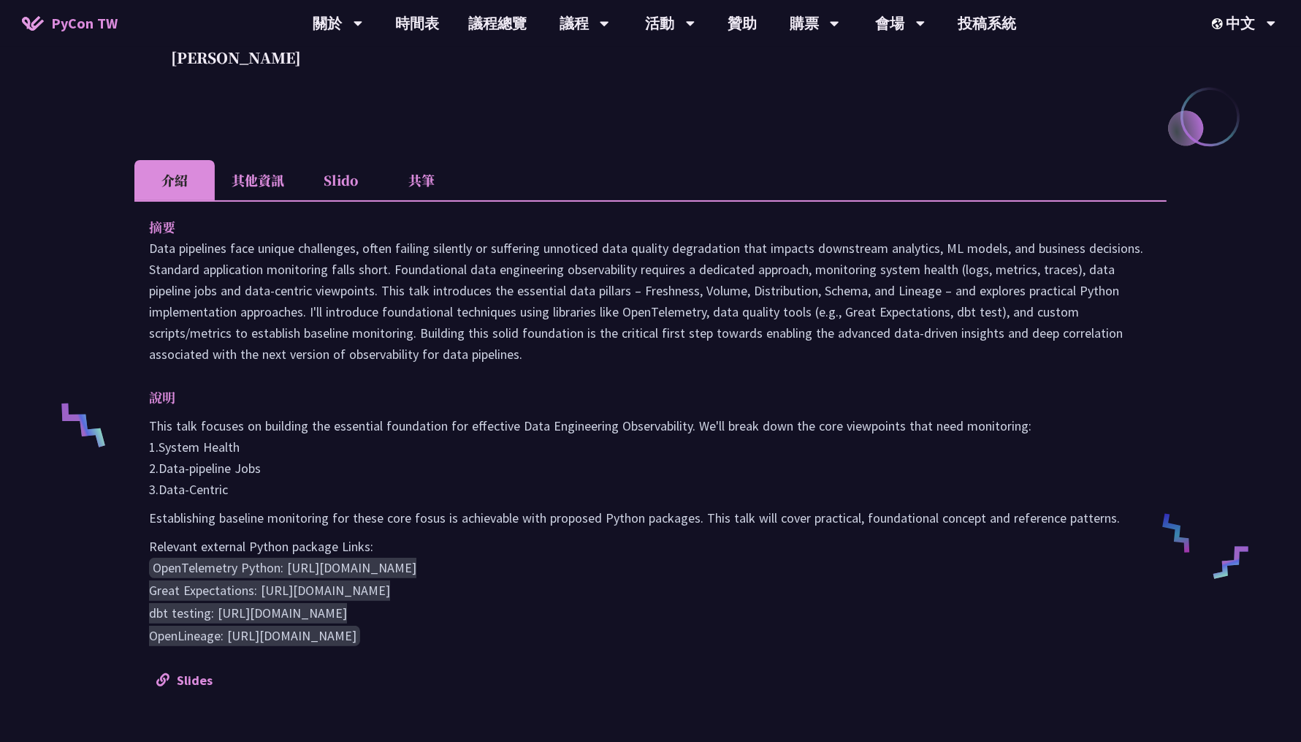
scroll to position [335, 0]
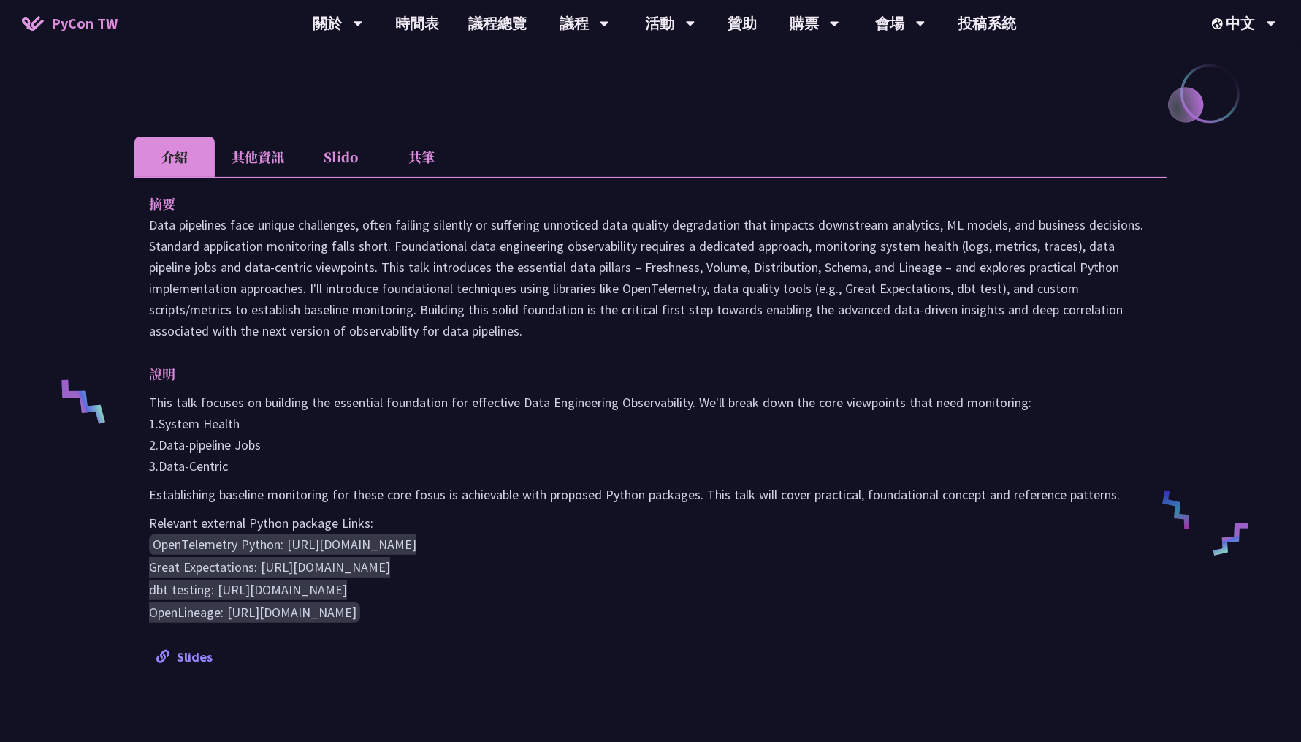
click at [188, 651] on link "Slides" at bounding box center [184, 656] width 56 height 17
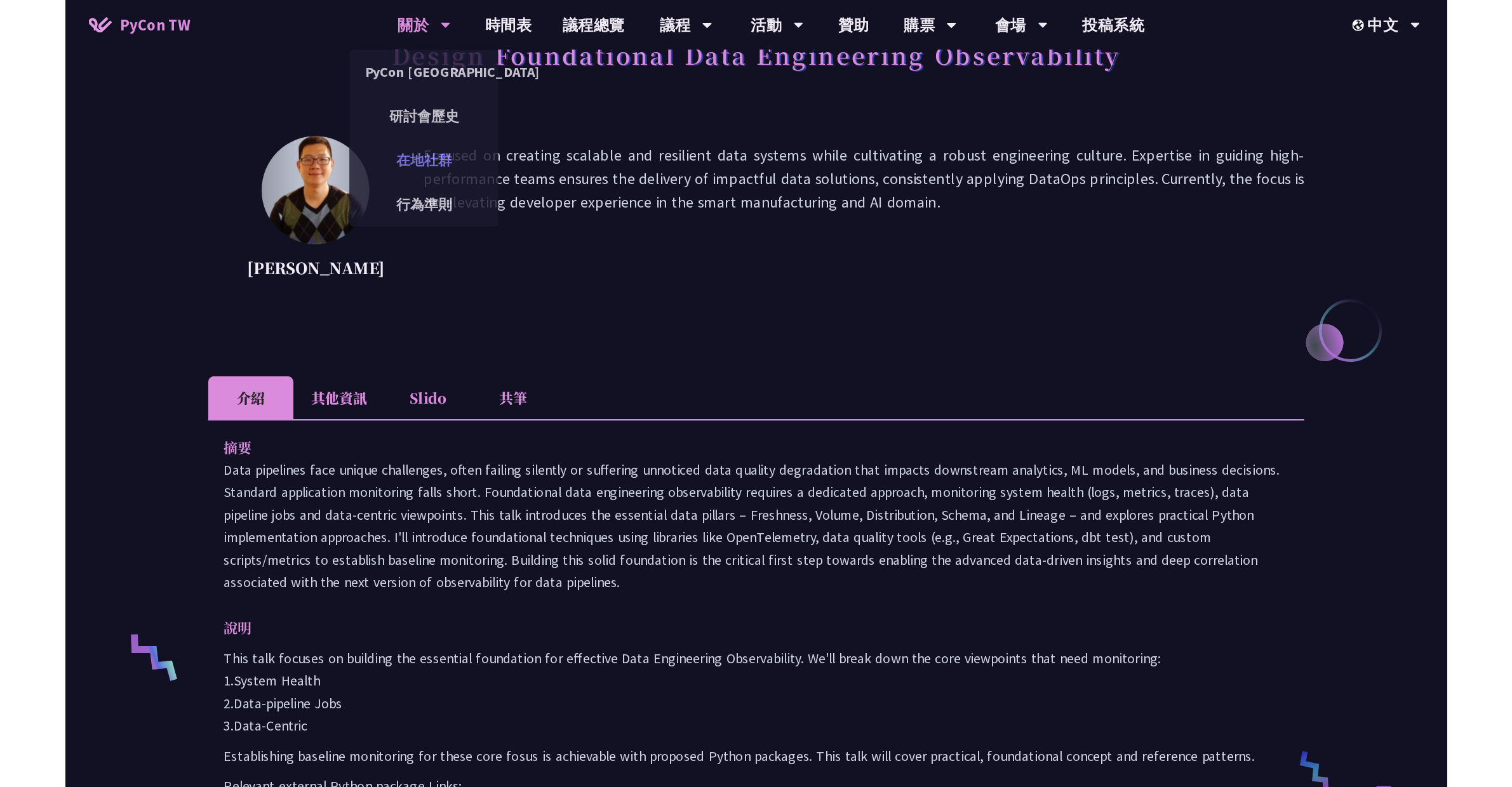
scroll to position [0, 0]
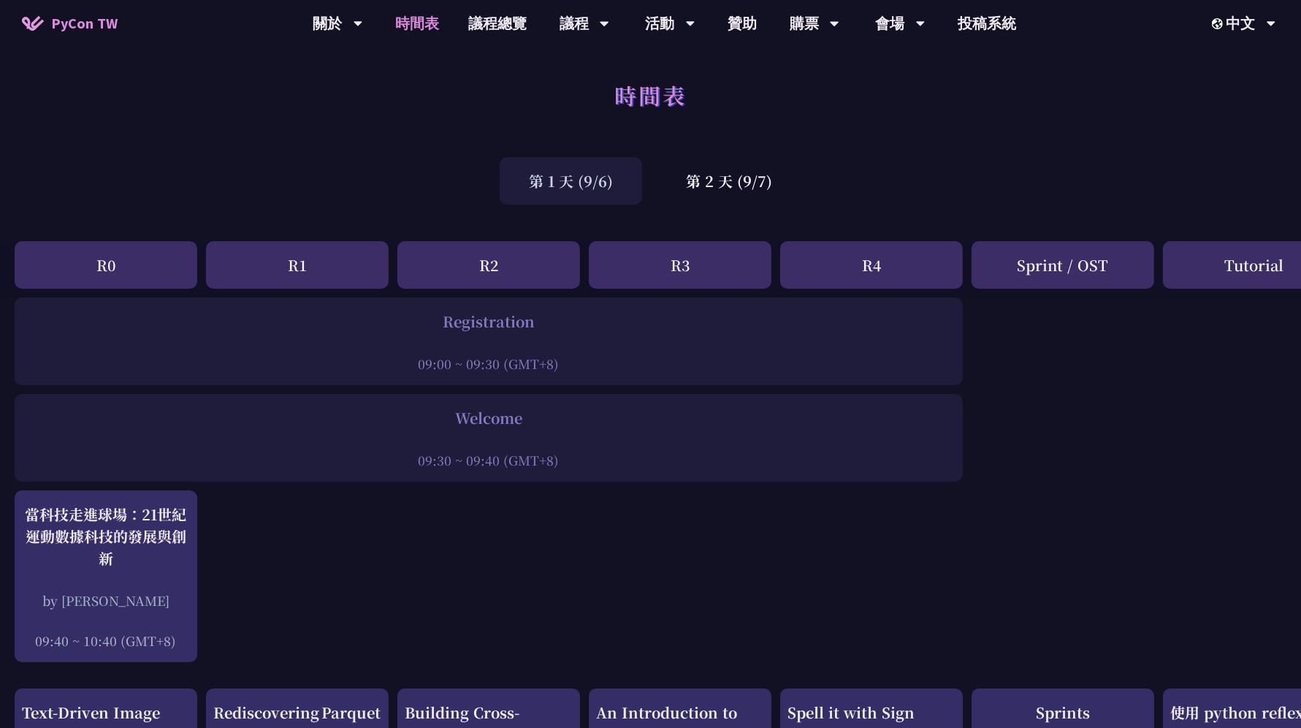
click at [574, 191] on div "第 1 天 (9/6)" at bounding box center [571, 180] width 142 height 47
click at [762, 175] on div "第 2 天 (9/7)" at bounding box center [729, 180] width 145 height 47
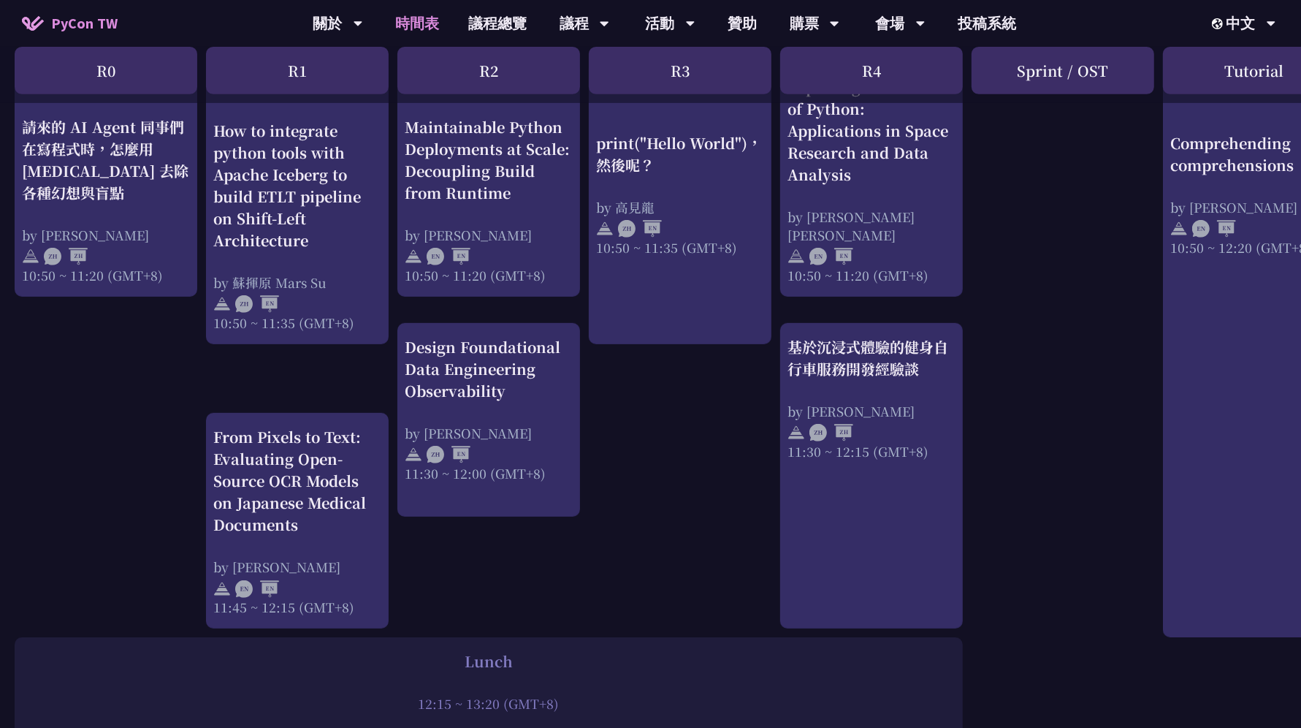
scroll to position [614, 0]
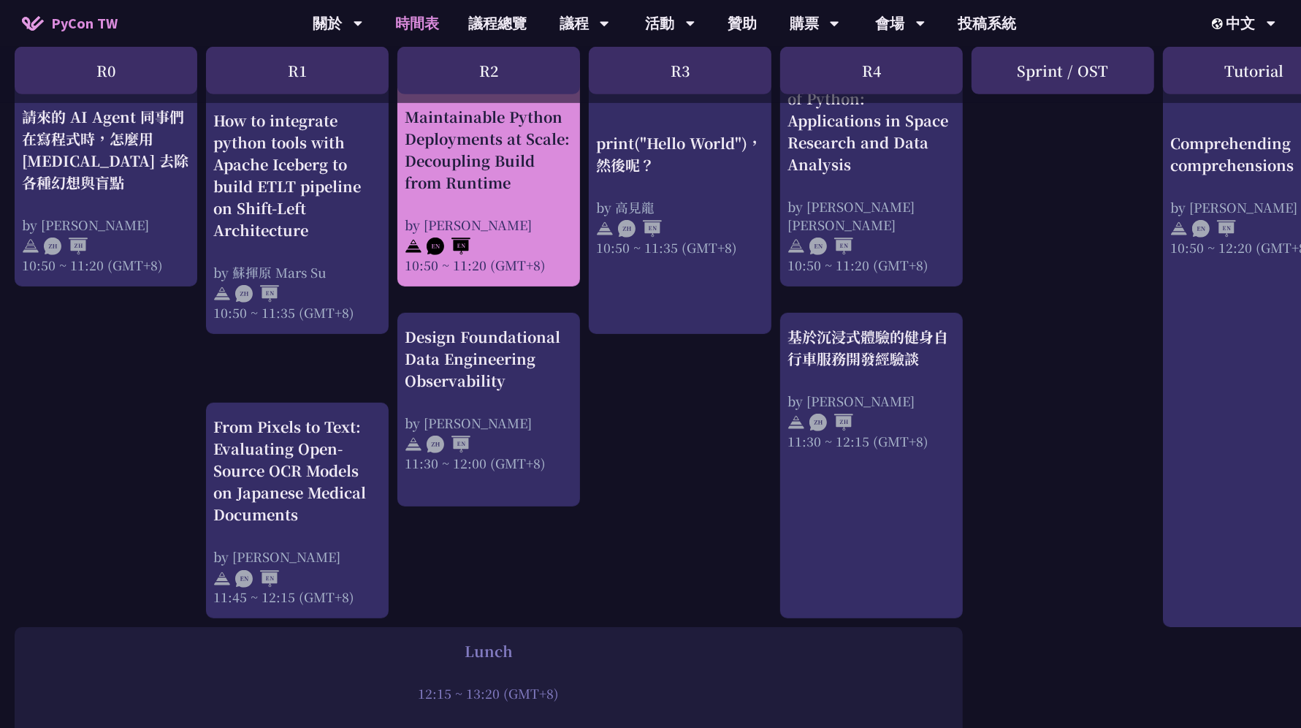
click at [525, 181] on div "Maintainable Python Deployments at Scale: Decoupling Build from Runtime" at bounding box center [489, 150] width 168 height 88
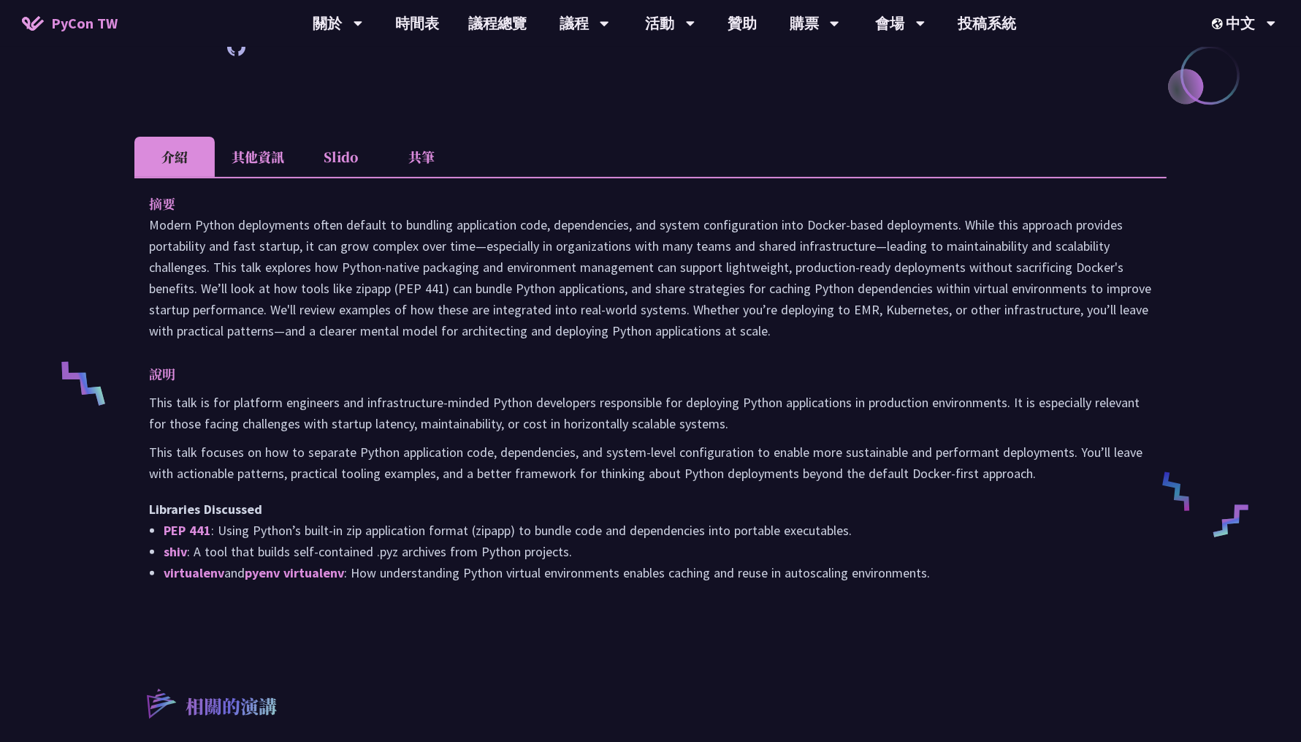
scroll to position [399, 0]
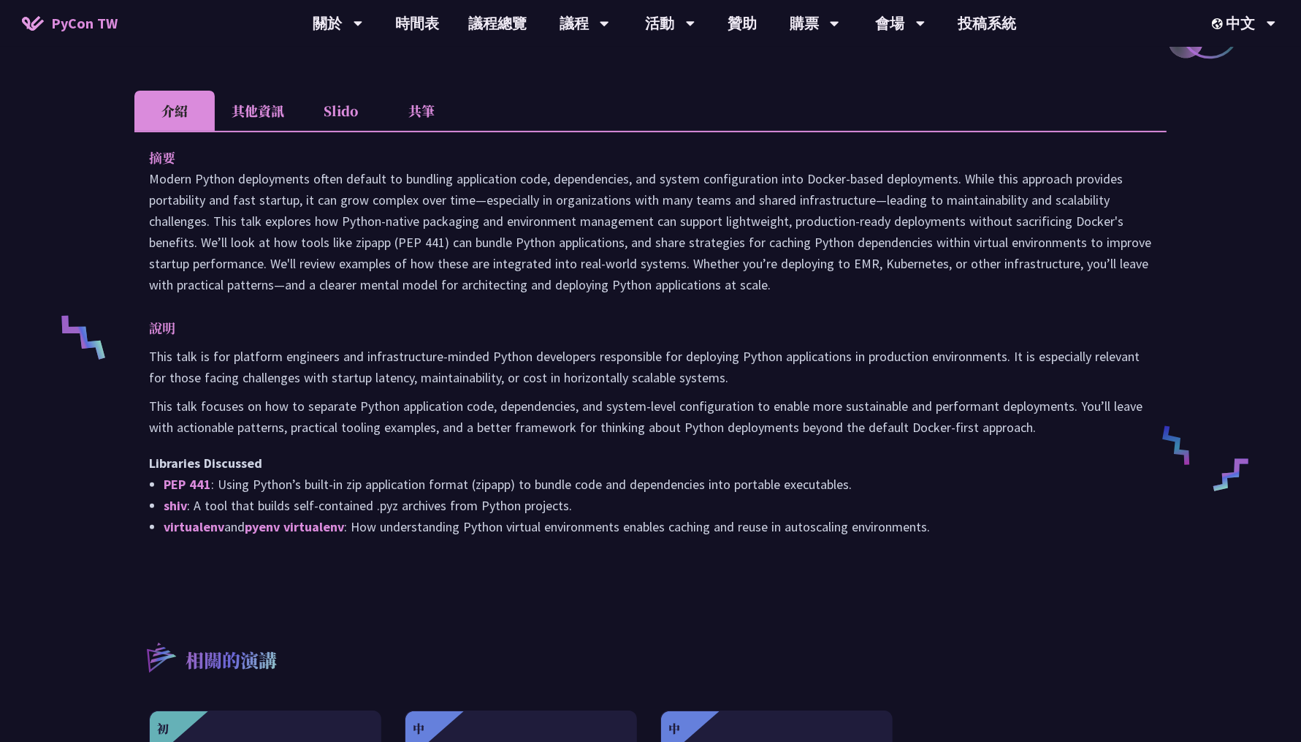
click at [350, 119] on li "Slido" at bounding box center [341, 111] width 80 height 40
